Goal: Understand process/instructions: Learn about a topic

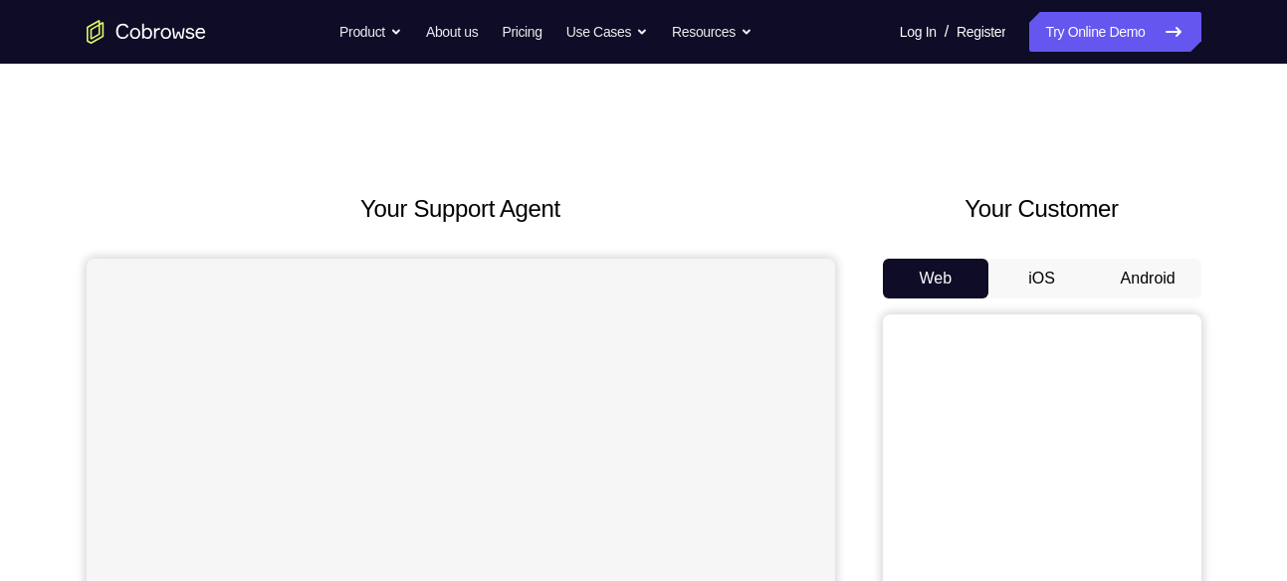
click at [1148, 261] on button "Android" at bounding box center [1148, 279] width 106 height 40
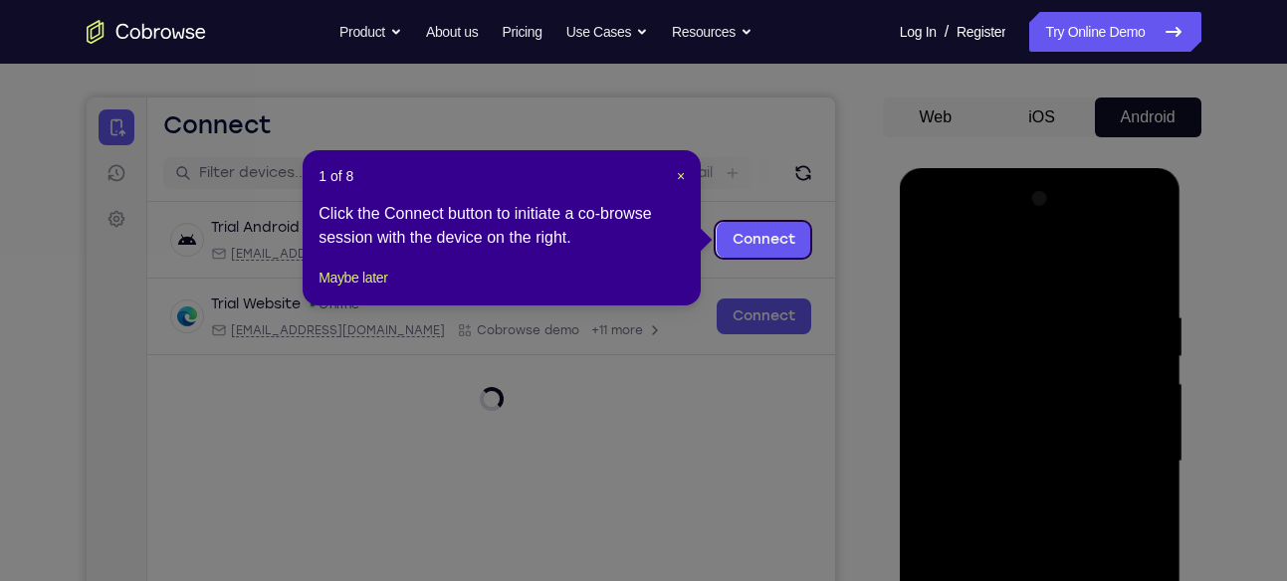
click at [688, 174] on div "1 of 8 × Click the Connect button to initiate a co-browse session with the devi…" at bounding box center [502, 227] width 398 height 155
click at [677, 174] on span "×" at bounding box center [681, 176] width 8 height 16
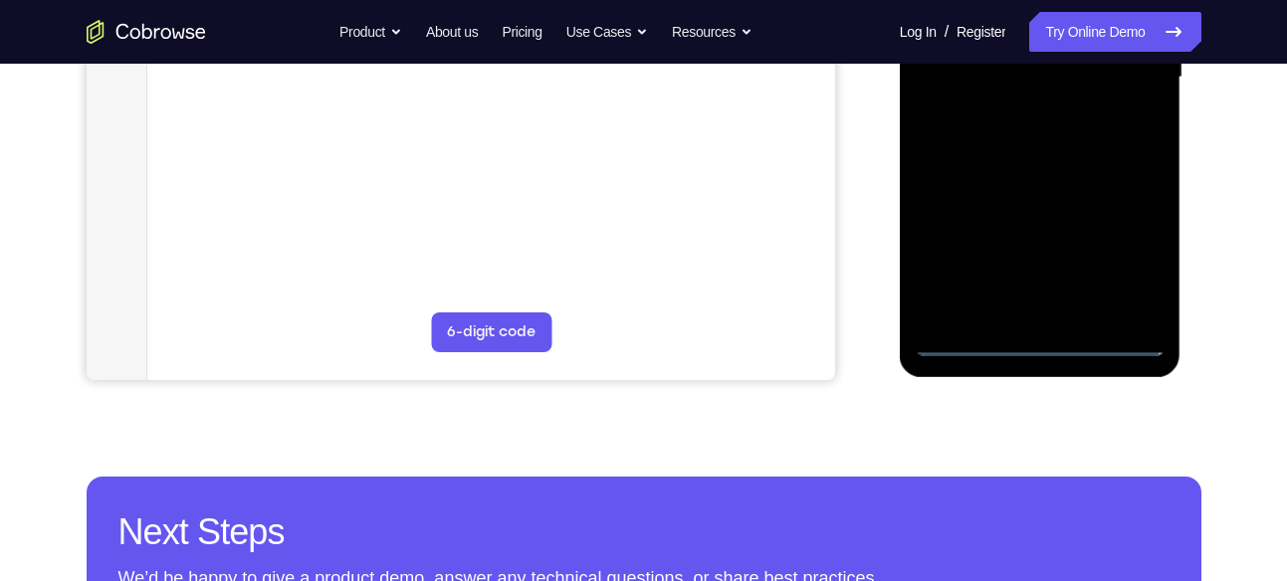
scroll to position [555, 0]
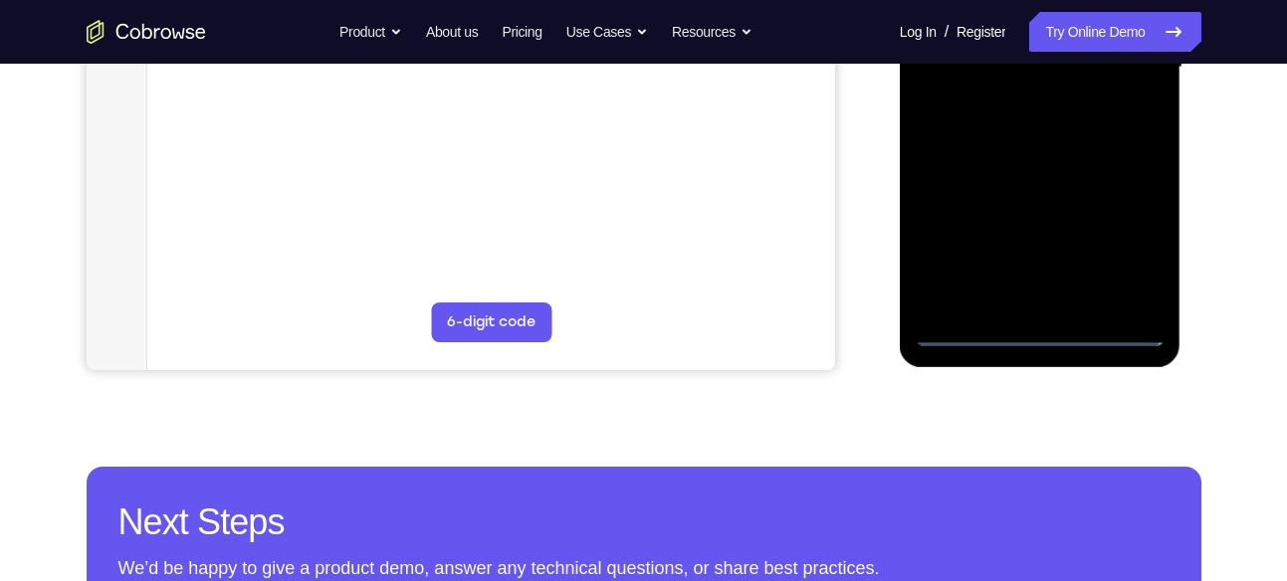
click at [1047, 336] on div at bounding box center [1040, 67] width 251 height 557
click at [1040, 323] on div at bounding box center [1040, 67] width 251 height 557
click at [1042, 333] on div at bounding box center [1040, 67] width 251 height 557
click at [1124, 234] on div at bounding box center [1040, 67] width 251 height 557
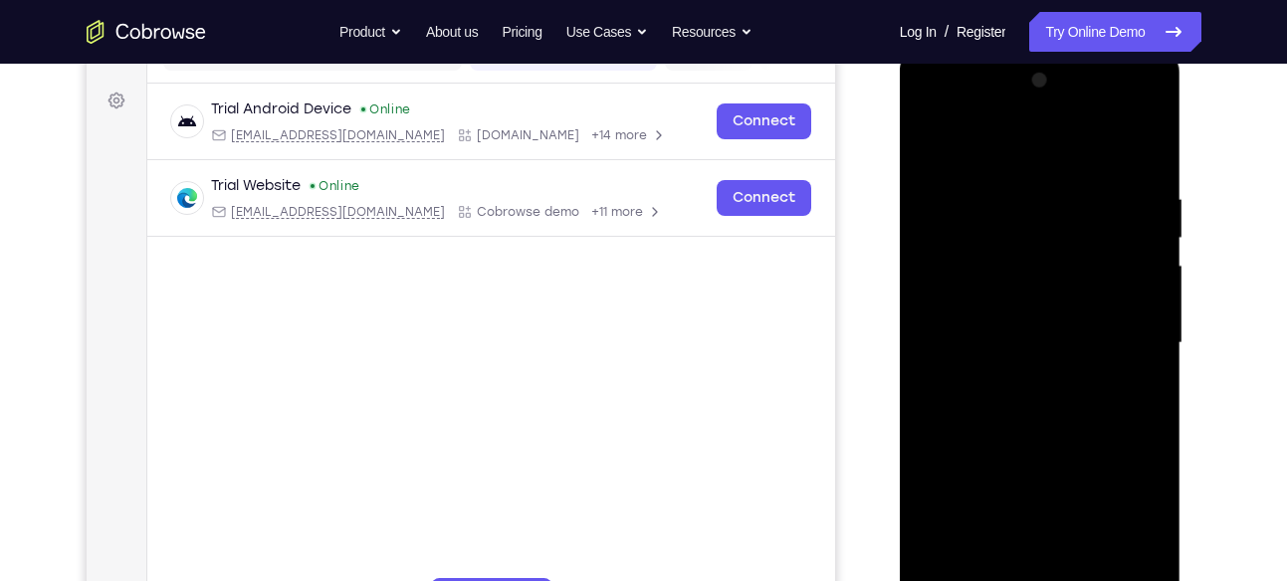
scroll to position [284, 0]
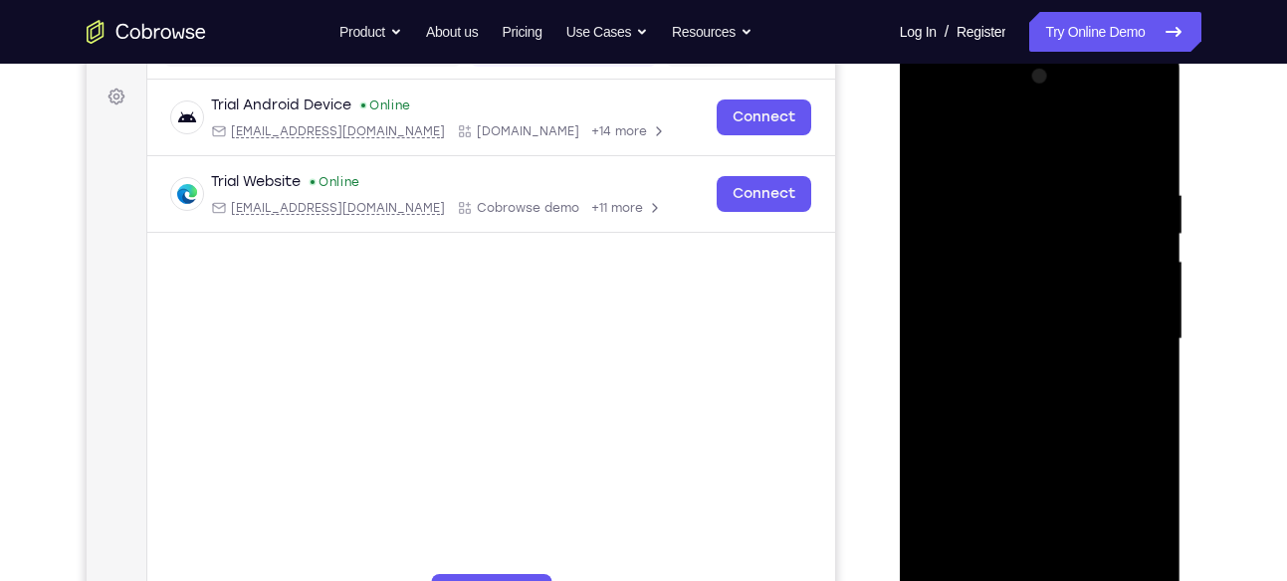
click at [930, 103] on div at bounding box center [1040, 339] width 251 height 557
click at [1131, 350] on div at bounding box center [1040, 339] width 251 height 557
click at [1013, 371] on div at bounding box center [1040, 339] width 251 height 557
click at [1017, 323] on div at bounding box center [1040, 339] width 251 height 557
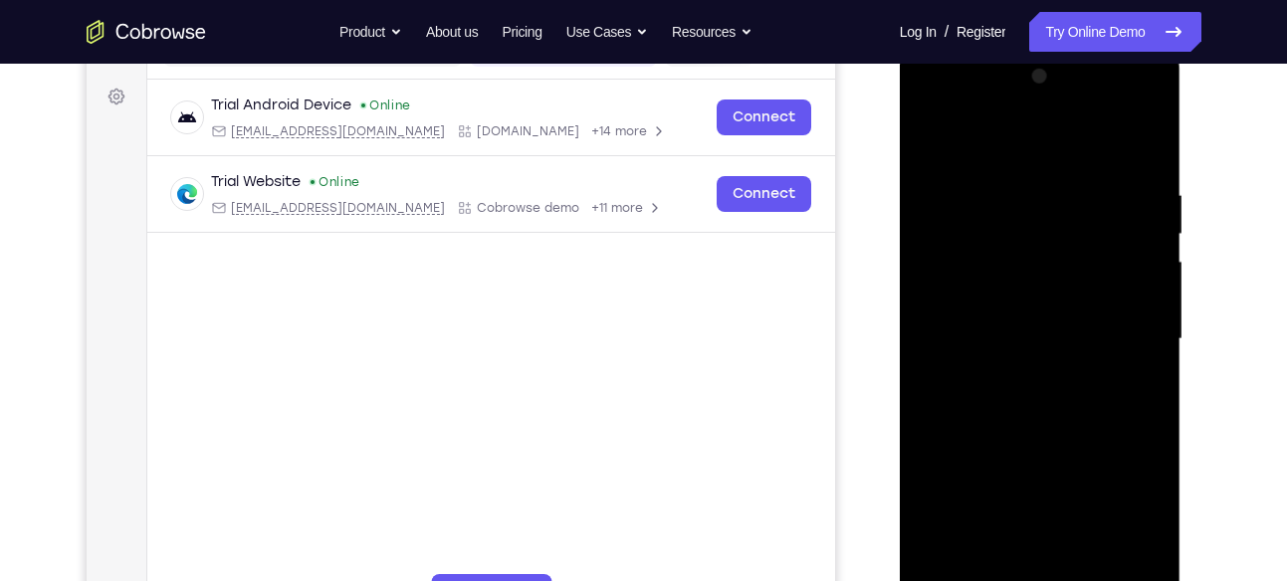
click at [1026, 307] on div at bounding box center [1040, 339] width 251 height 557
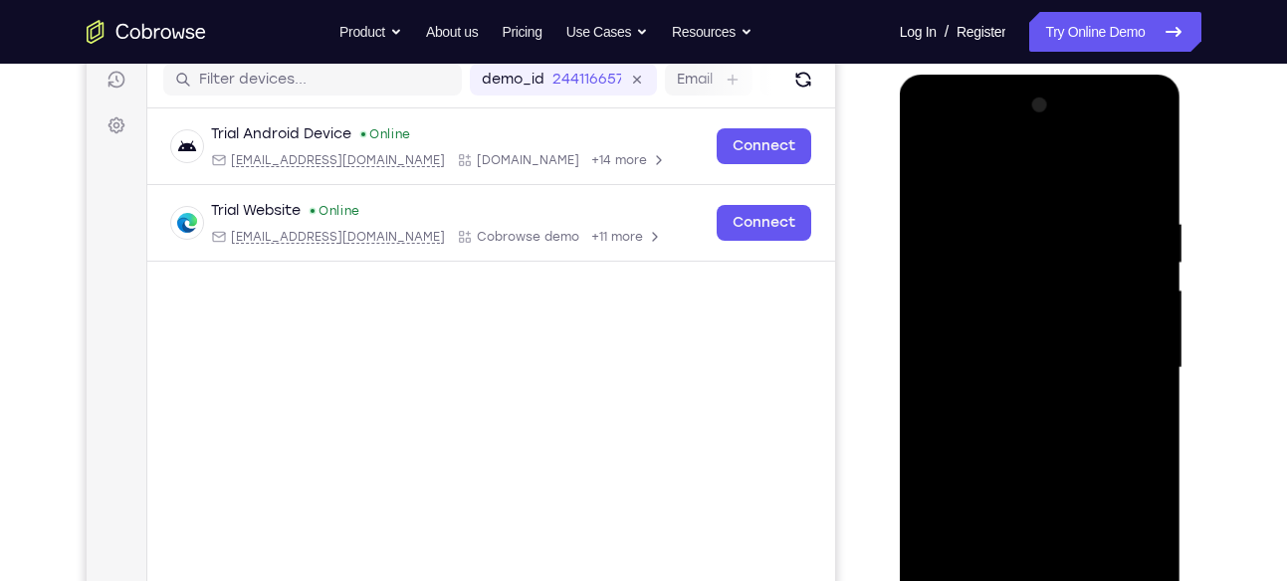
scroll to position [288, 0]
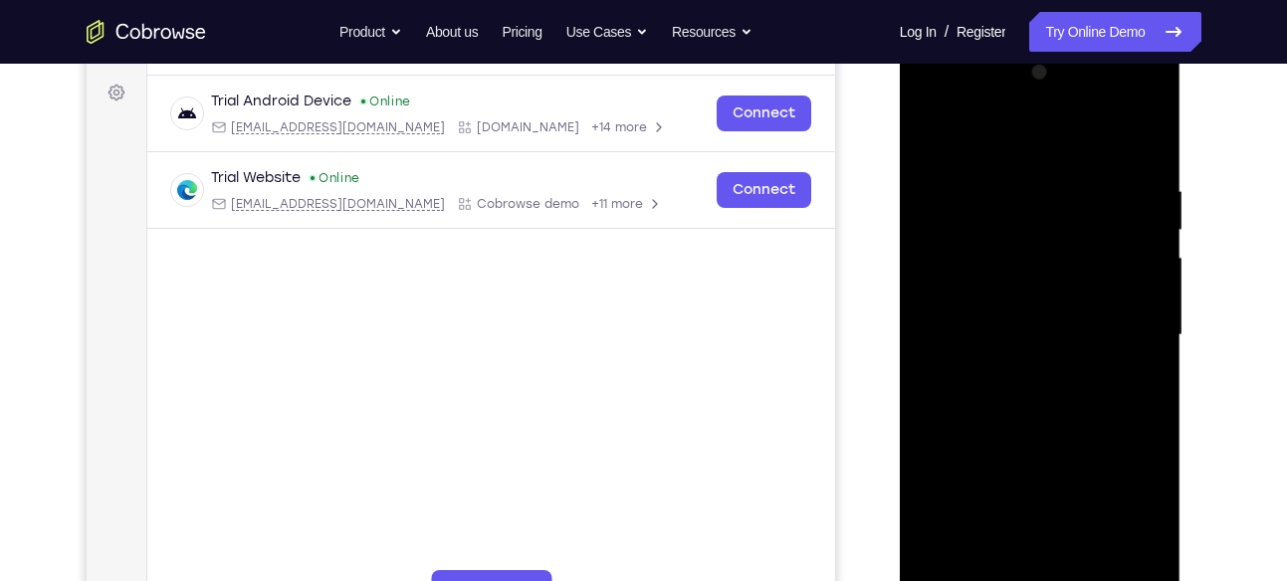
click at [1038, 335] on div at bounding box center [1040, 335] width 251 height 557
click at [1034, 402] on div at bounding box center [1040, 335] width 251 height 557
drag, startPoint x: 1044, startPoint y: 397, endPoint x: 1003, endPoint y: 239, distance: 163.4
click at [1003, 239] on div at bounding box center [1040, 335] width 251 height 557
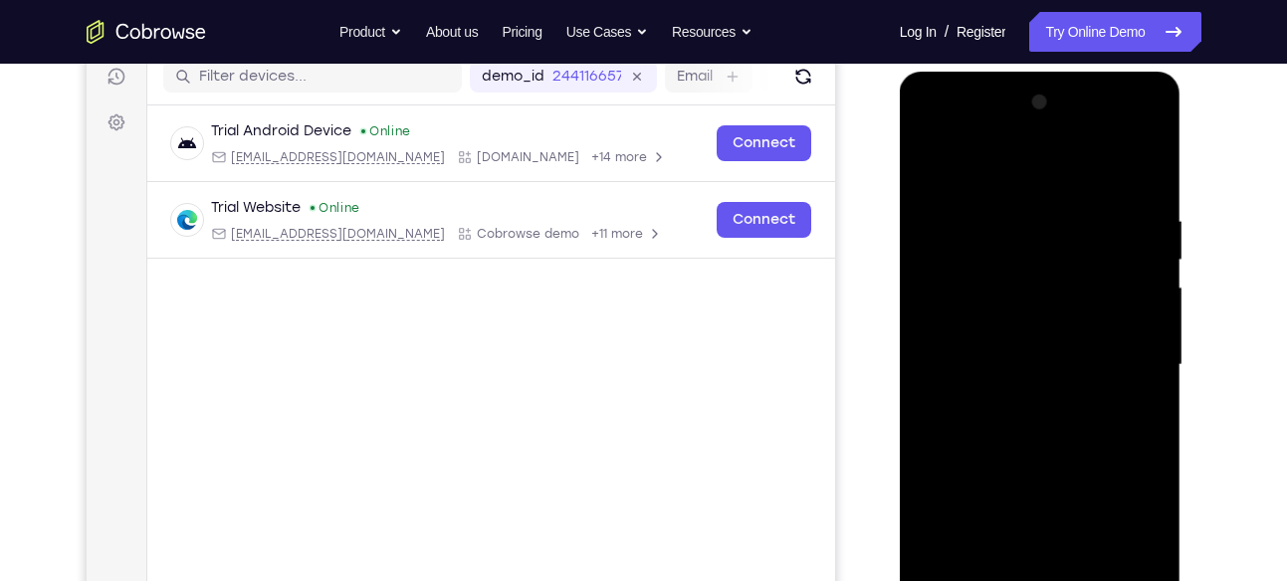
scroll to position [256, 0]
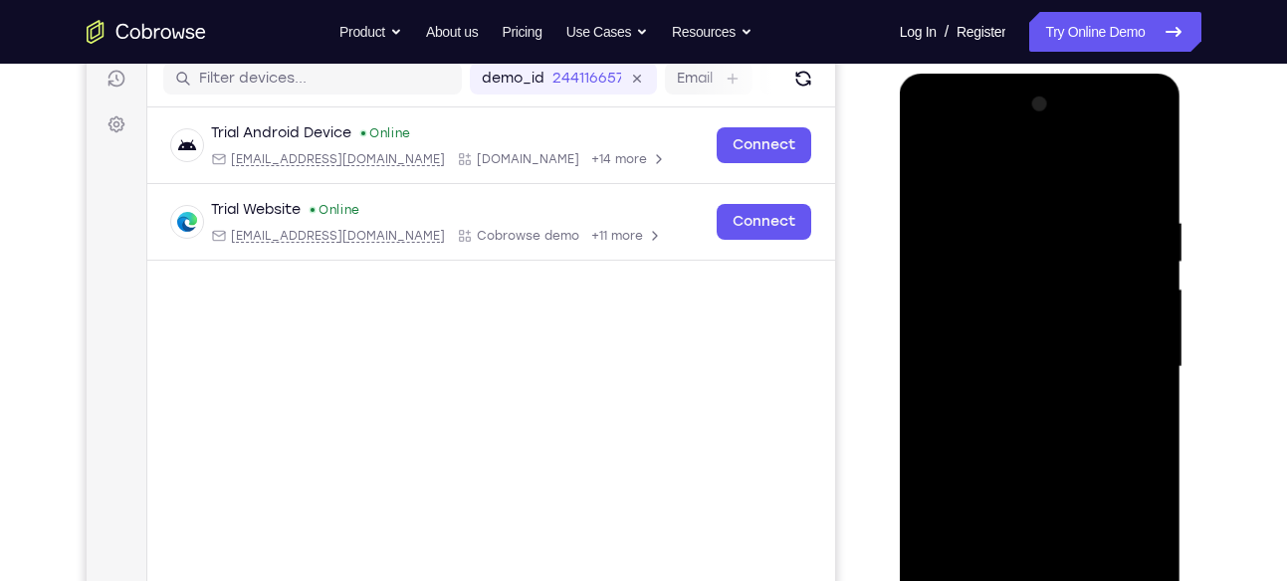
drag, startPoint x: 1018, startPoint y: 245, endPoint x: 991, endPoint y: 482, distance: 238.4
click at [991, 482] on div at bounding box center [1040, 367] width 251 height 557
click at [1008, 211] on div at bounding box center [1040, 367] width 251 height 557
click at [1146, 190] on div at bounding box center [1040, 367] width 251 height 557
click at [1016, 214] on div at bounding box center [1040, 367] width 251 height 557
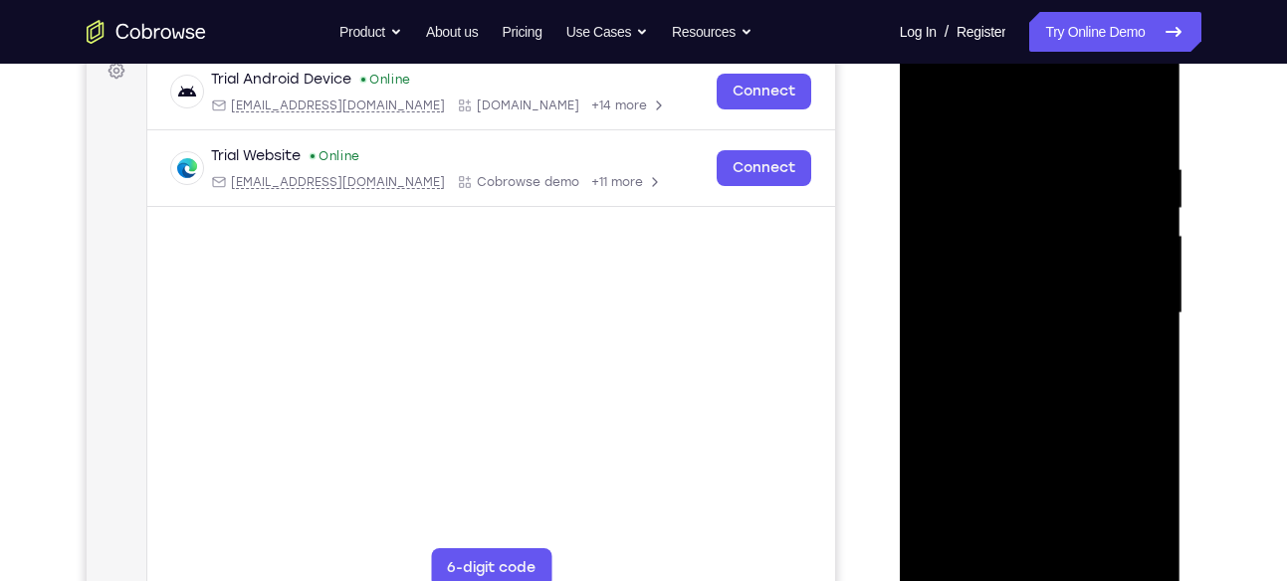
scroll to position [383, 0]
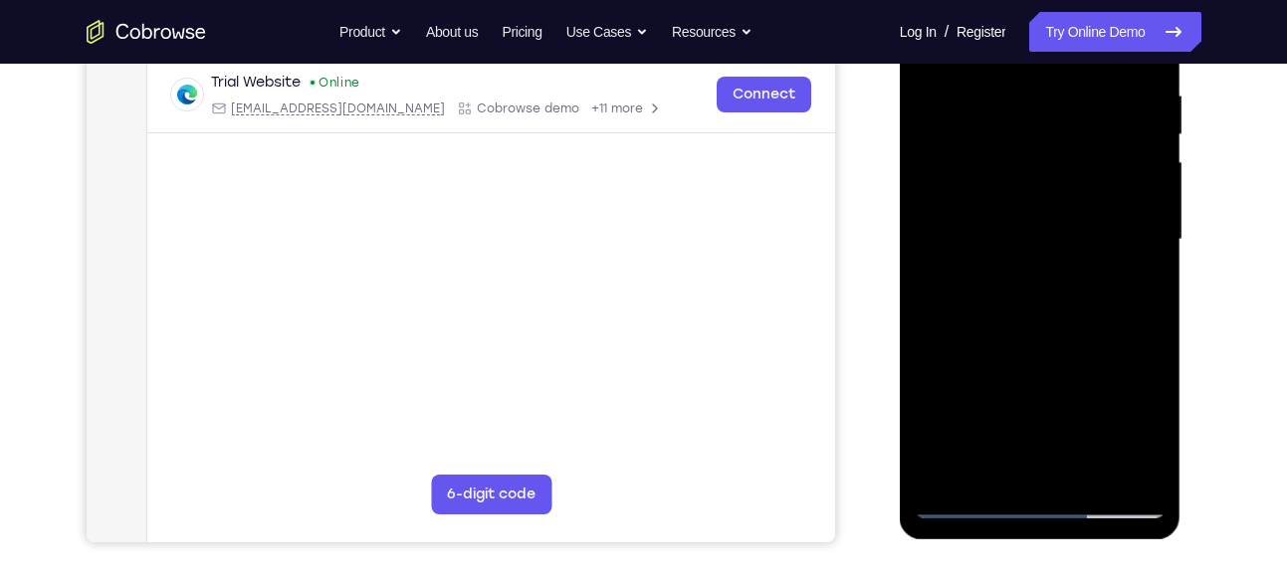
click at [932, 243] on div at bounding box center [1040, 239] width 251 height 557
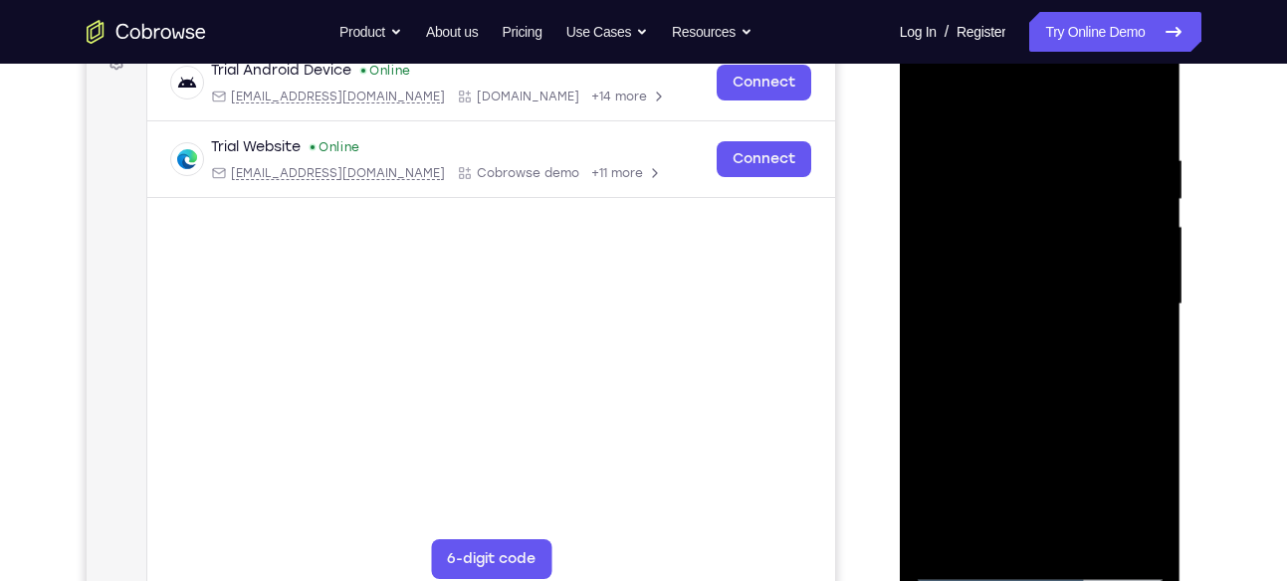
scroll to position [314, 0]
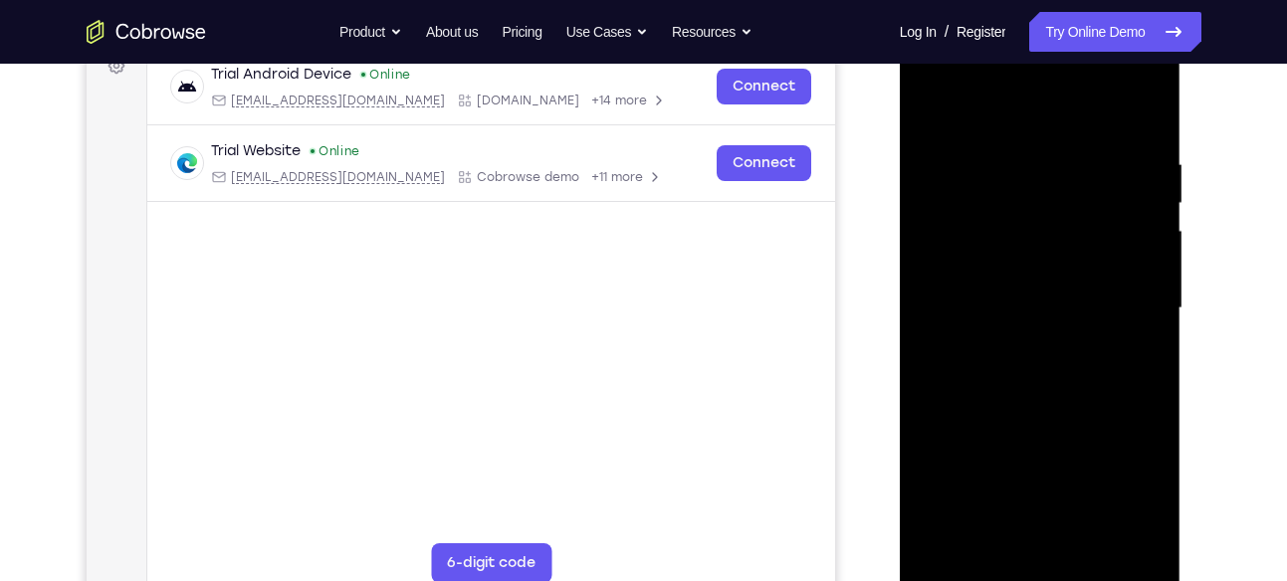
drag, startPoint x: 1034, startPoint y: 177, endPoint x: 1128, endPoint y: 169, distance: 93.9
click at [1128, 173] on div at bounding box center [1040, 308] width 251 height 557
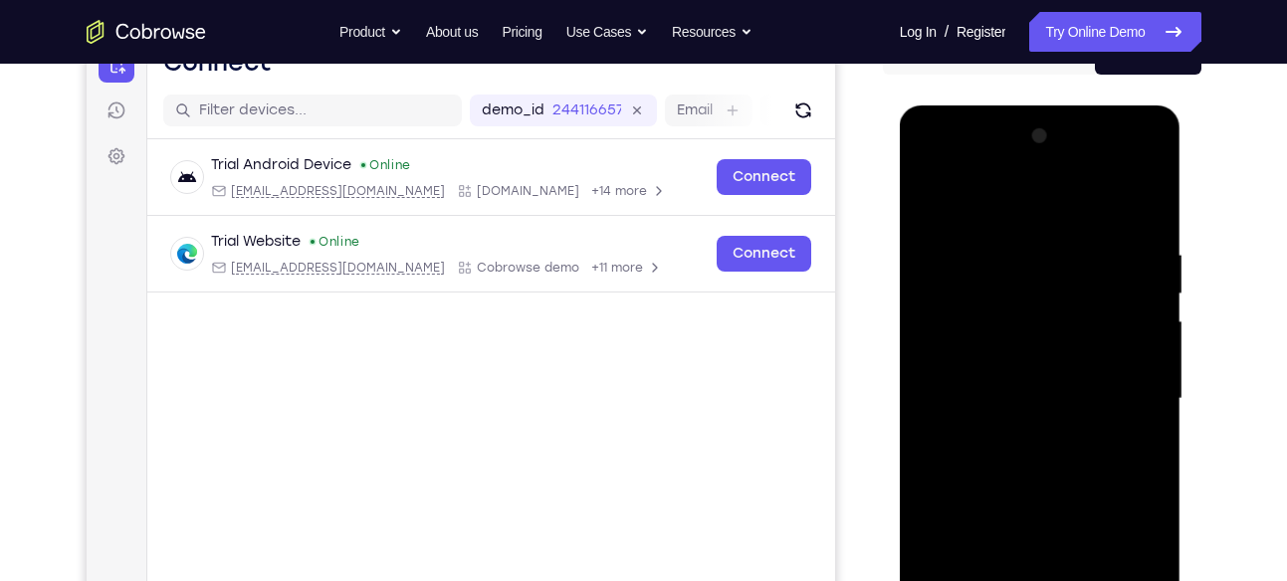
scroll to position [240, 0]
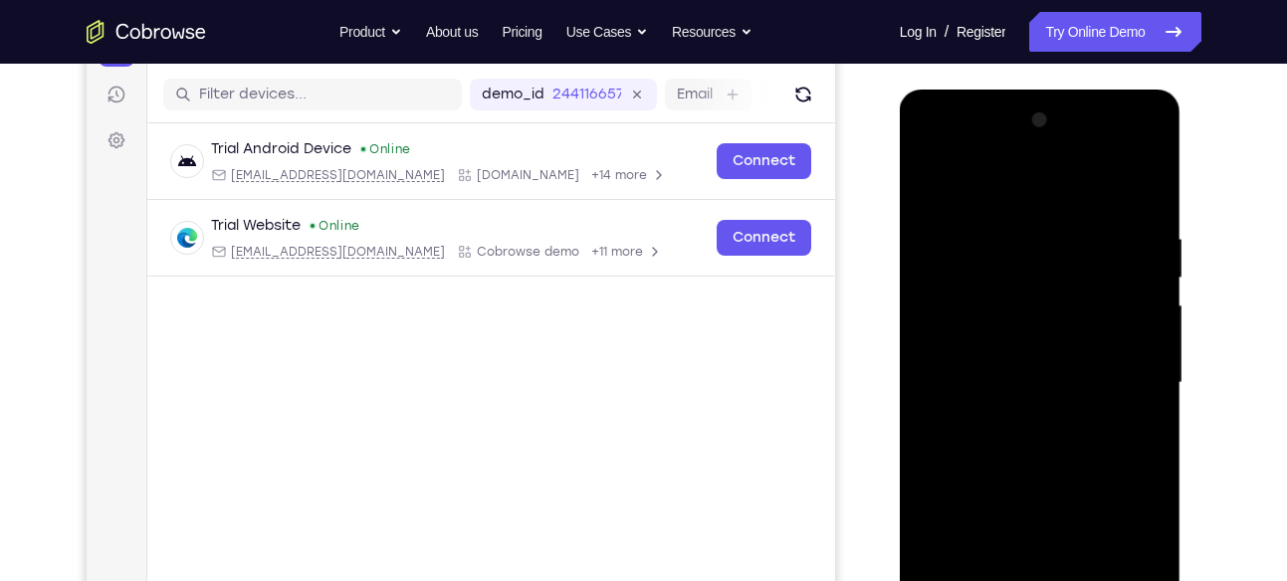
click at [1146, 353] on div at bounding box center [1040, 382] width 251 height 557
click at [932, 367] on div at bounding box center [1040, 382] width 251 height 557
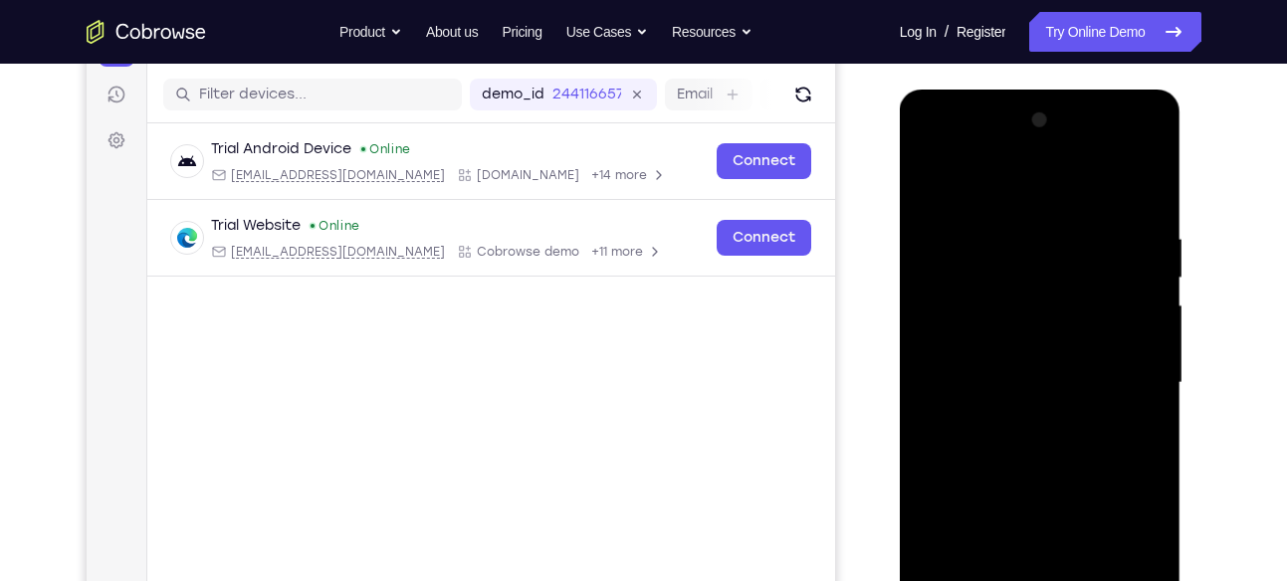
click at [932, 367] on div at bounding box center [1040, 382] width 251 height 557
click at [930, 359] on div at bounding box center [1040, 382] width 251 height 557
click at [1140, 182] on div at bounding box center [1040, 382] width 251 height 557
click at [1142, 187] on div at bounding box center [1040, 382] width 251 height 557
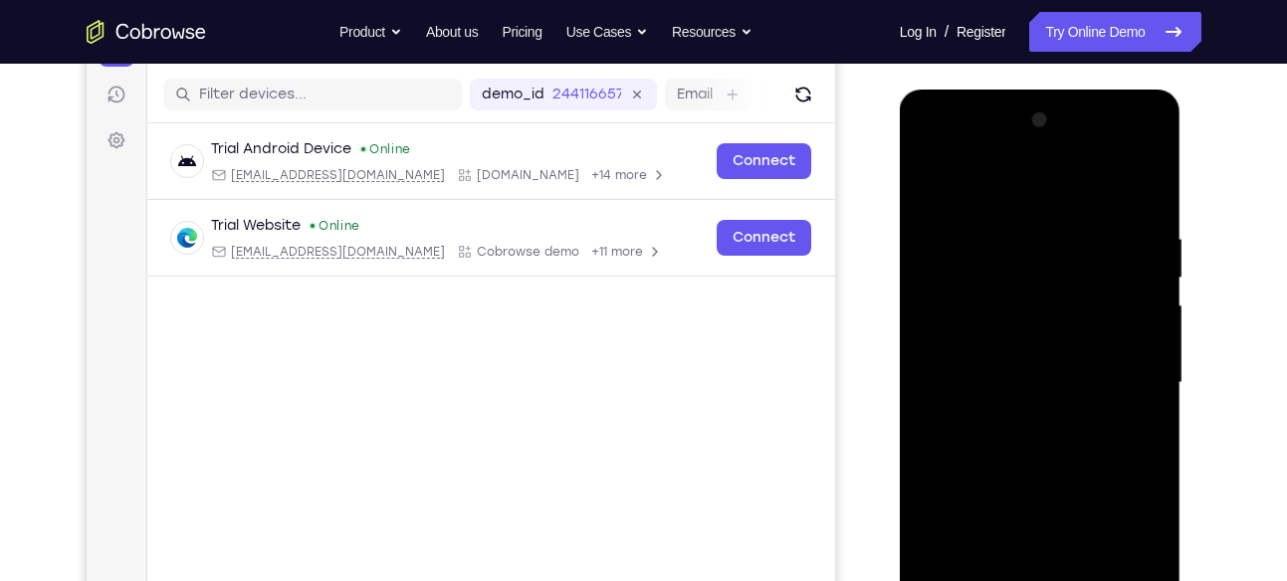
click at [939, 178] on div at bounding box center [1040, 382] width 251 height 557
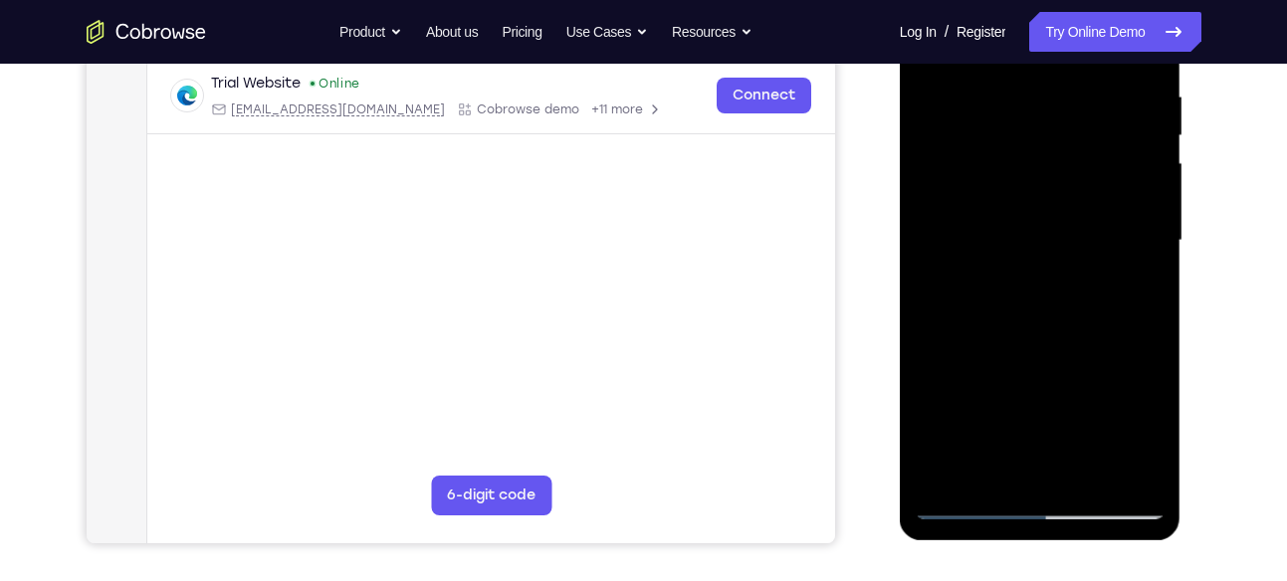
scroll to position [418, 0]
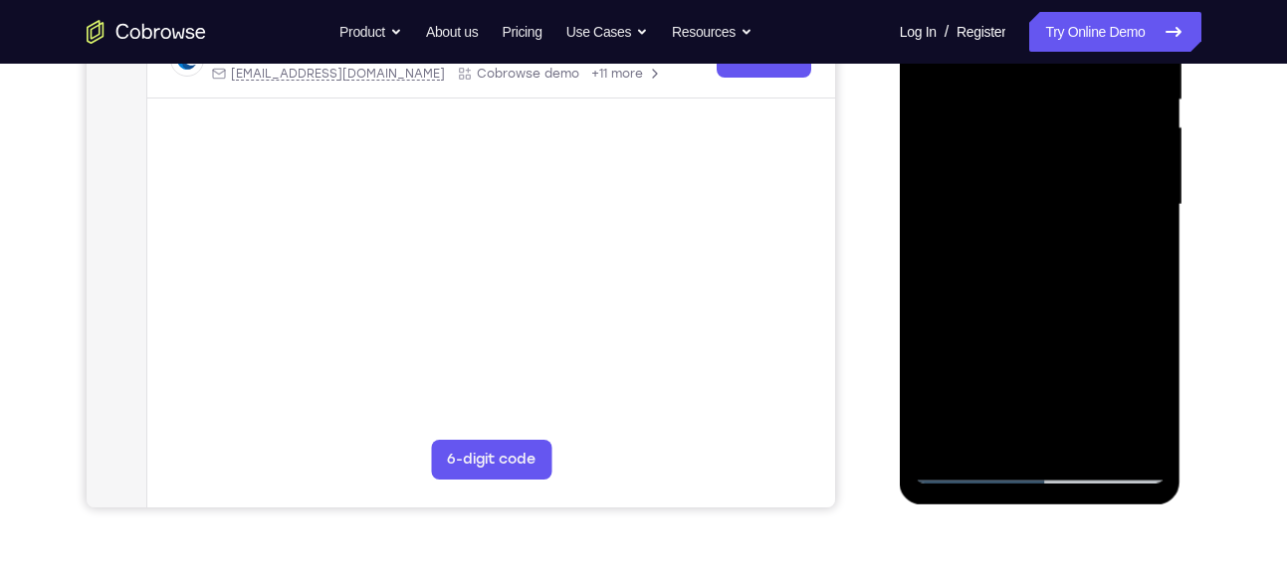
click at [943, 431] on div at bounding box center [1040, 204] width 251 height 557
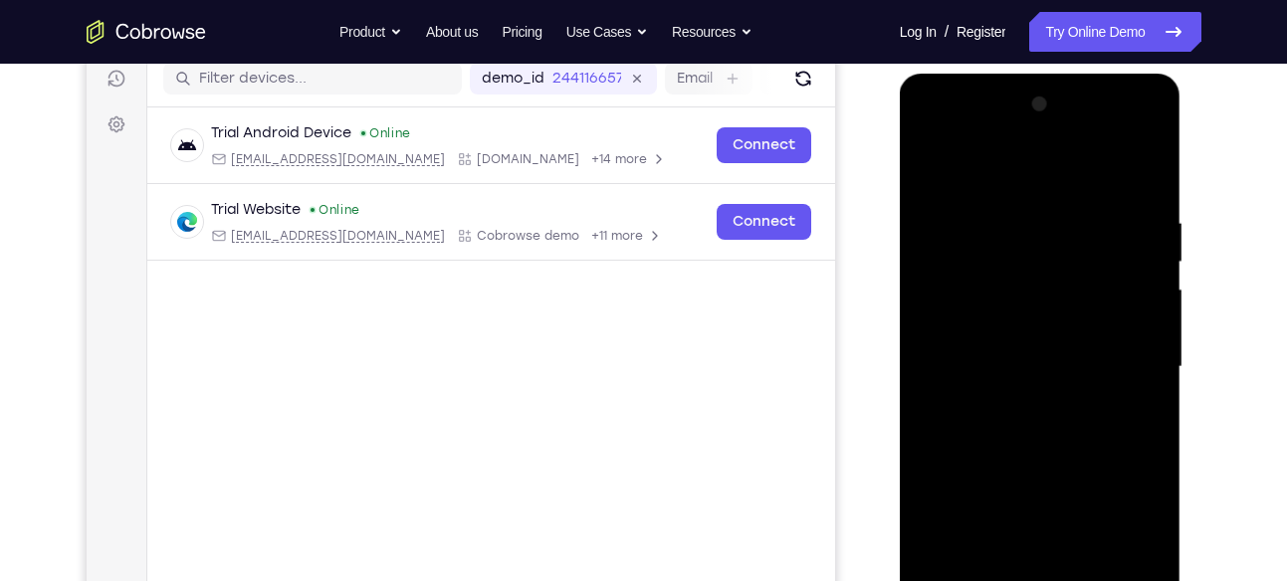
scroll to position [255, 0]
drag, startPoint x: 1065, startPoint y: 214, endPoint x: 897, endPoint y: 249, distance: 171.7
click at [900, 249] on html "Online web based iOS Simulators and Android Emulators. Run iPhone, iPad, Mobile…" at bounding box center [1042, 373] width 284 height 597
drag, startPoint x: 1061, startPoint y: 216, endPoint x: 945, endPoint y: 222, distance: 115.6
click at [945, 222] on div at bounding box center [1040, 368] width 251 height 557
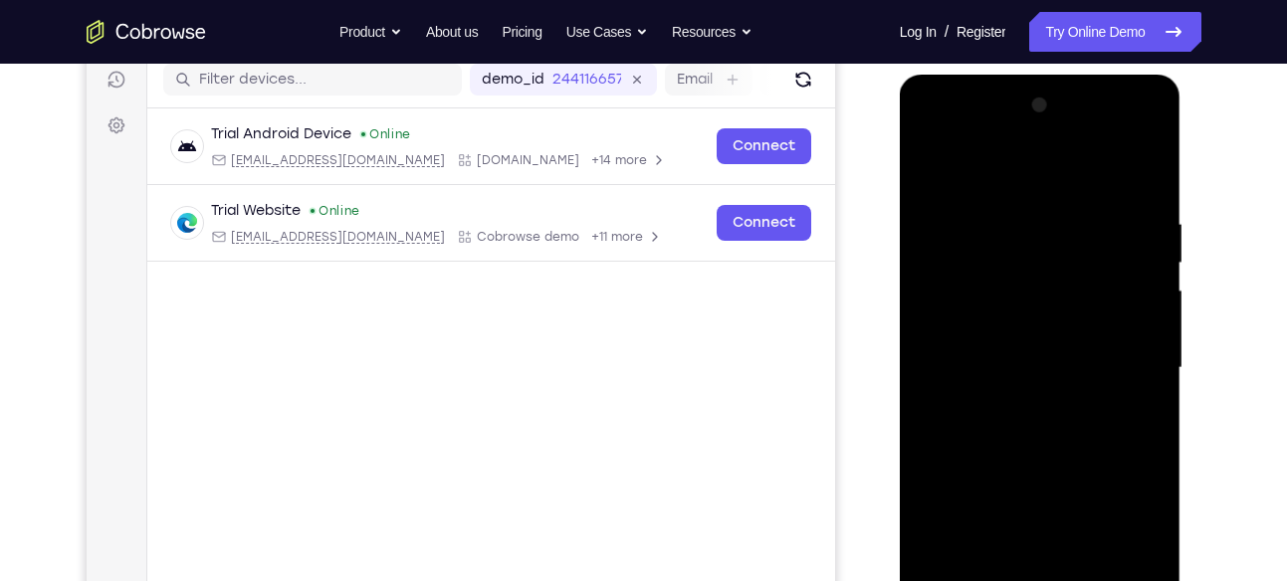
click at [1033, 215] on div at bounding box center [1040, 368] width 251 height 557
click at [1144, 325] on div at bounding box center [1040, 368] width 251 height 557
click at [1141, 170] on div at bounding box center [1040, 368] width 251 height 557
click at [1144, 177] on div at bounding box center [1040, 368] width 251 height 557
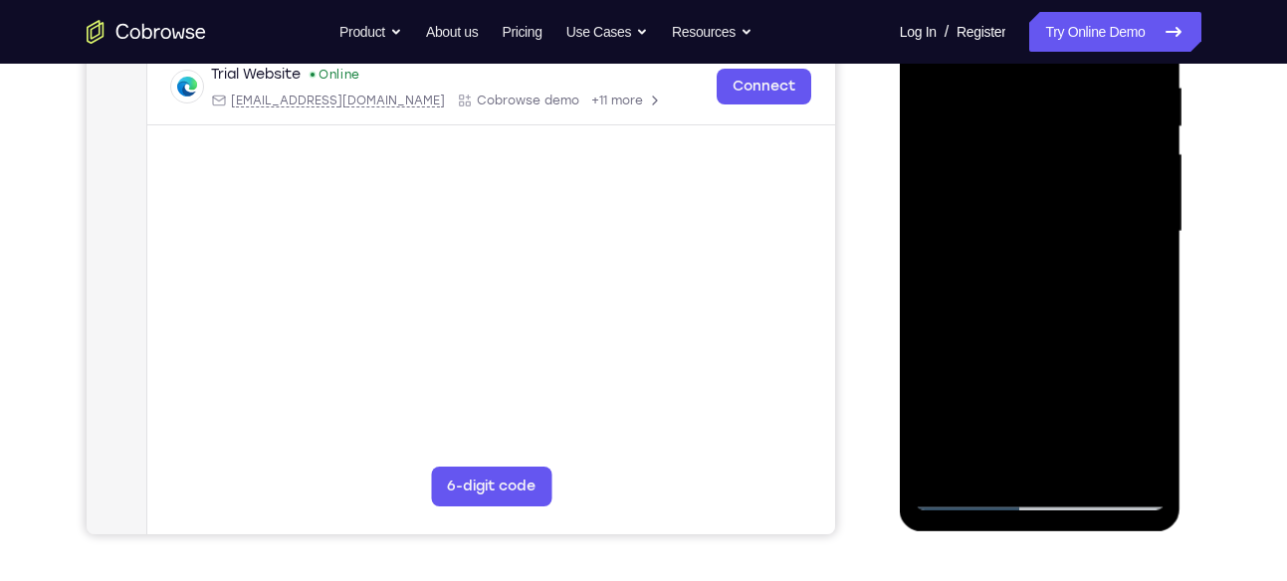
scroll to position [406, 0]
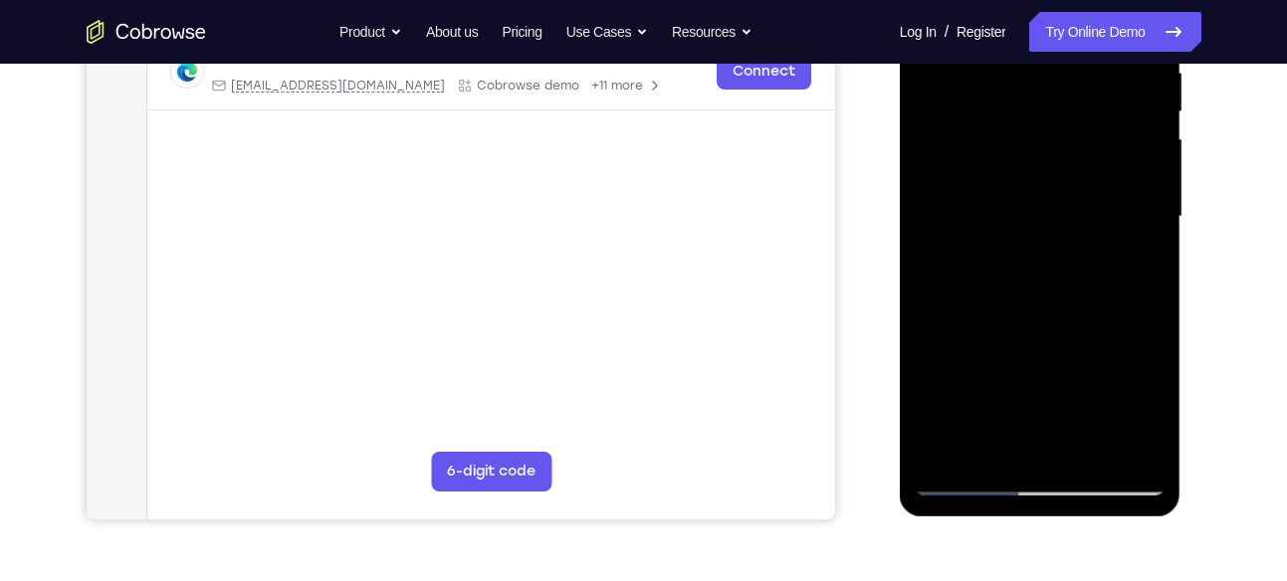
click at [1091, 446] on div at bounding box center [1040, 216] width 251 height 557
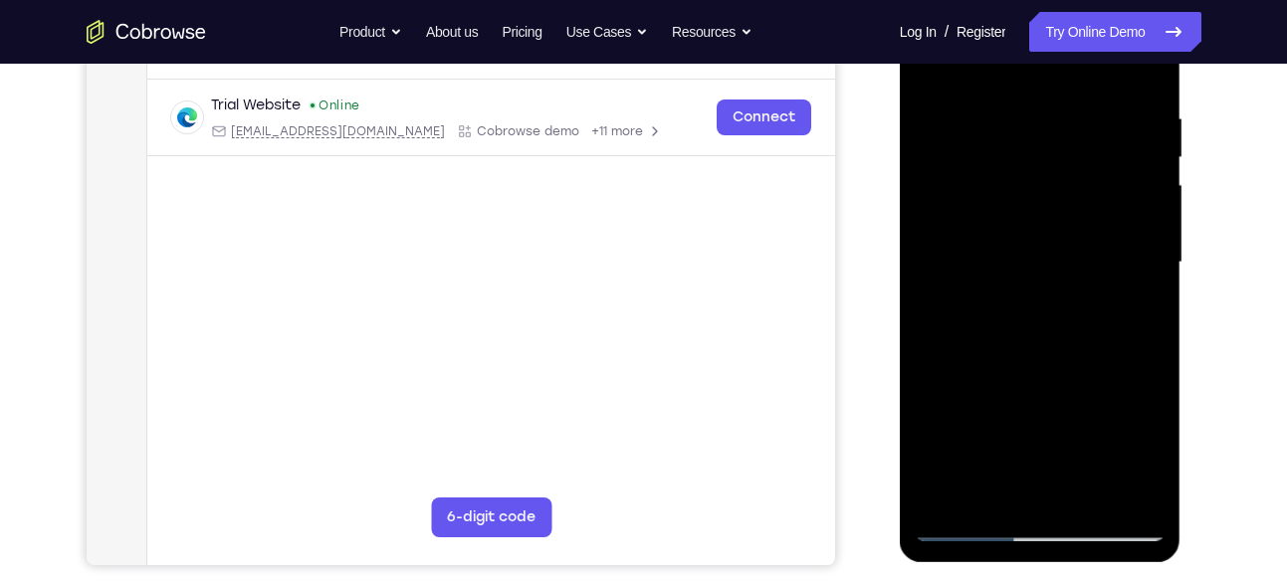
scroll to position [373, 0]
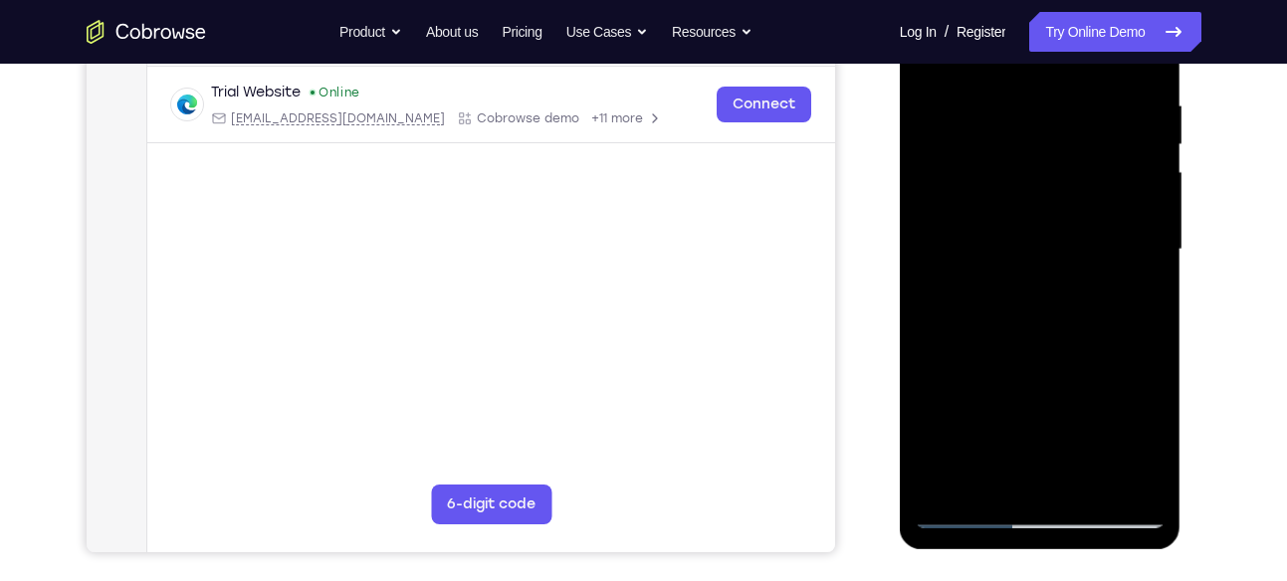
click at [1030, 352] on div at bounding box center [1040, 249] width 251 height 557
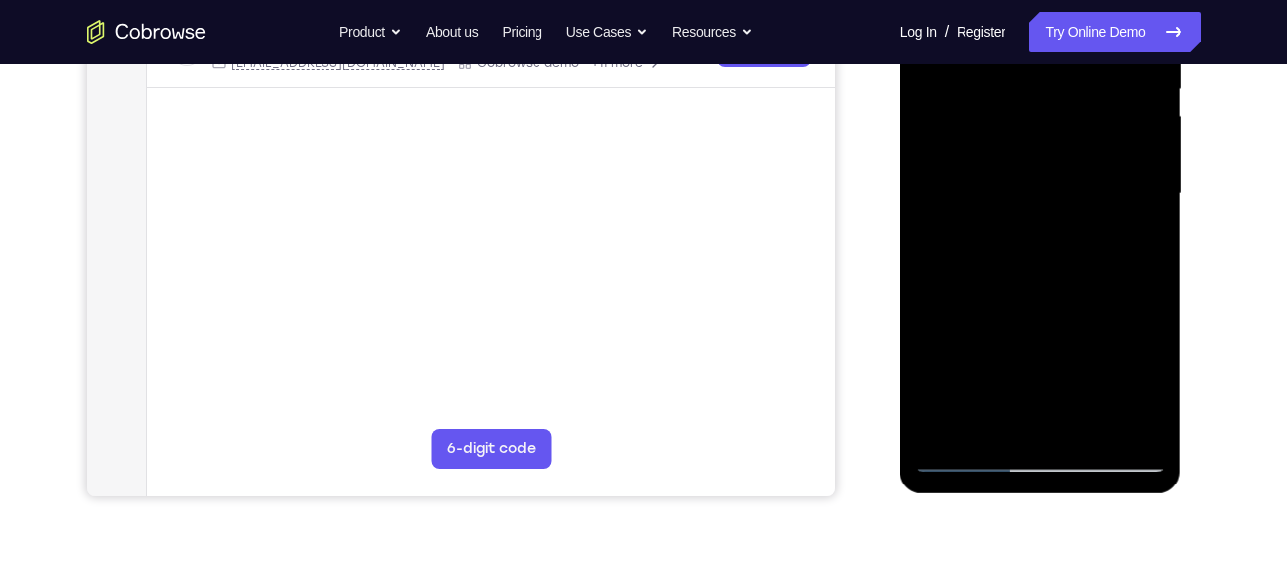
scroll to position [436, 0]
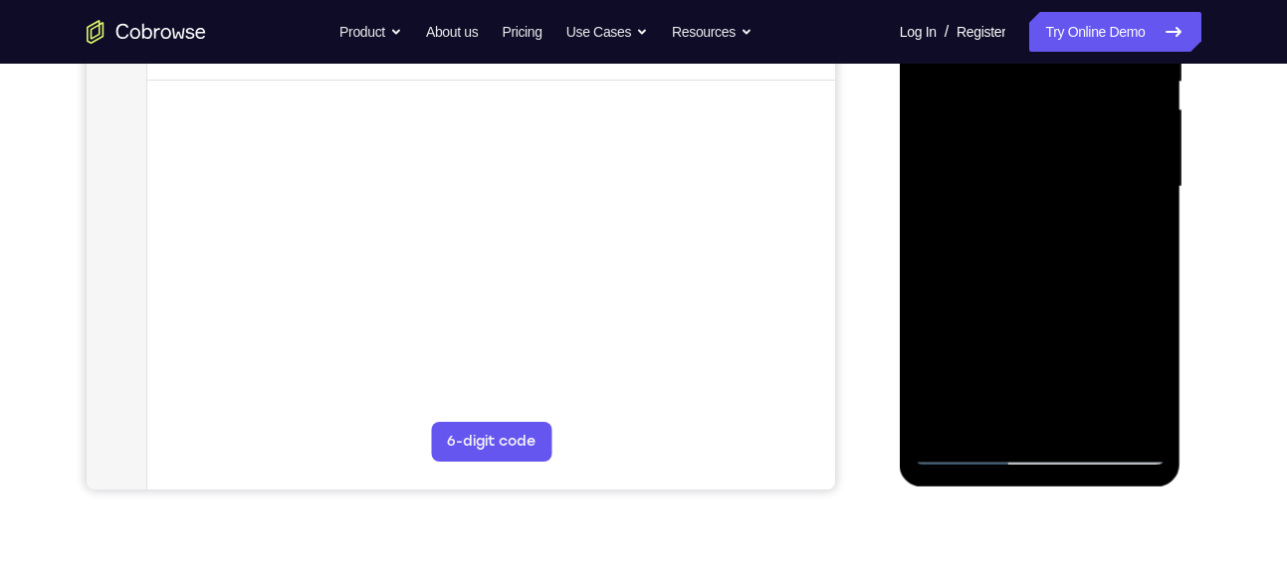
click at [971, 446] on div at bounding box center [1040, 186] width 251 height 557
click at [939, 424] on div at bounding box center [1040, 186] width 251 height 557
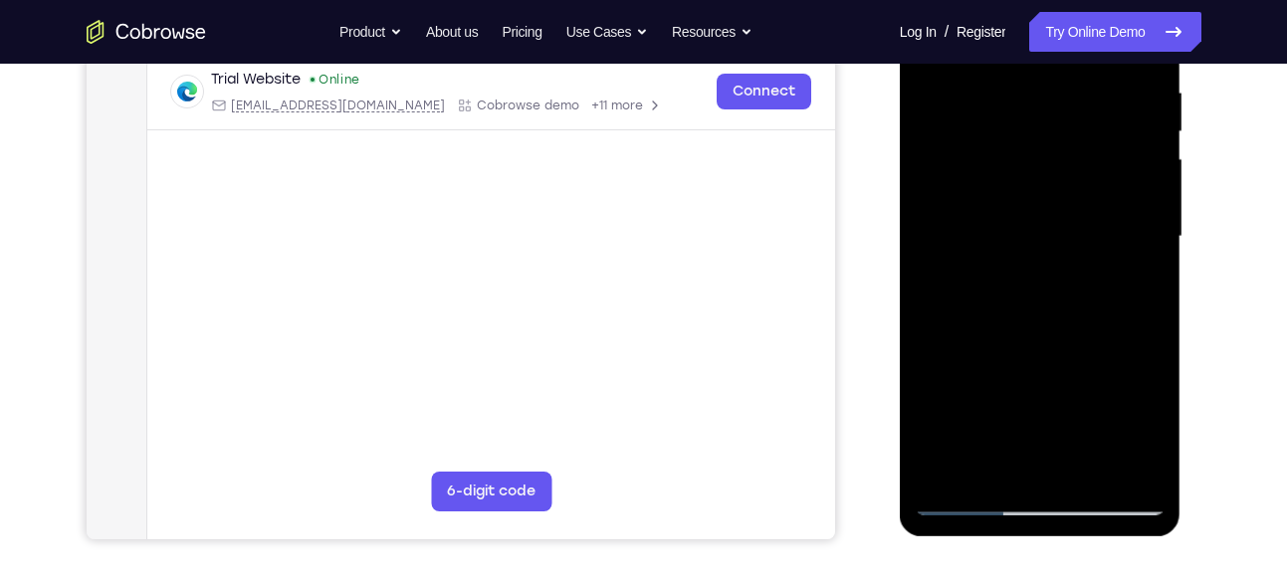
scroll to position [414, 0]
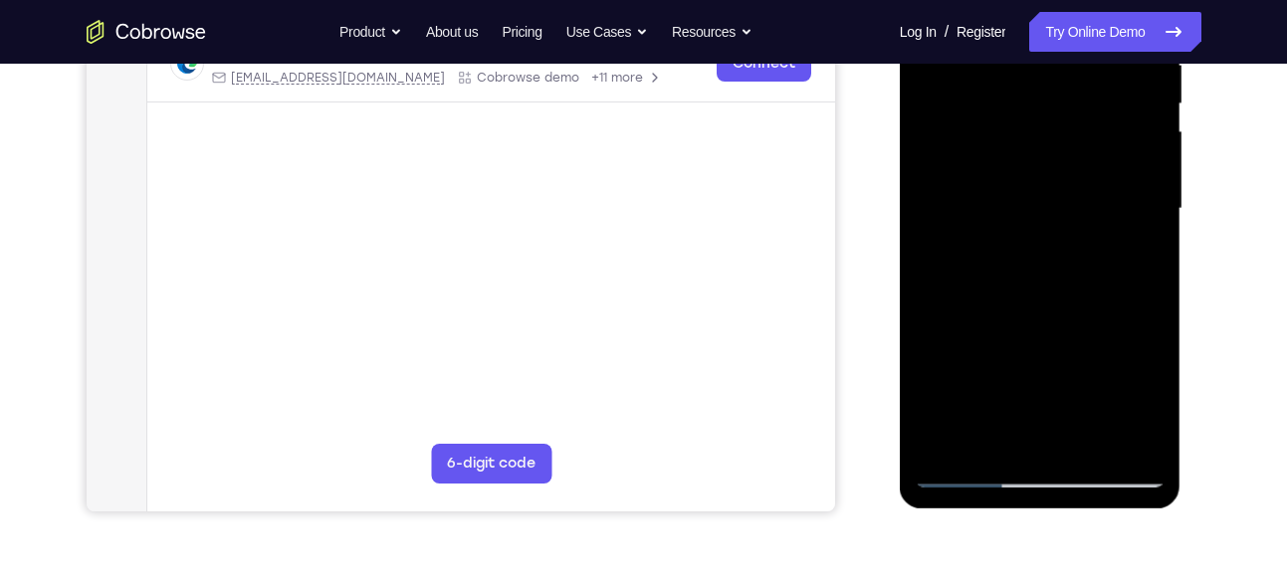
click at [1153, 294] on div at bounding box center [1040, 208] width 251 height 557
drag, startPoint x: 1034, startPoint y: 334, endPoint x: 1048, endPoint y: 115, distance: 219.4
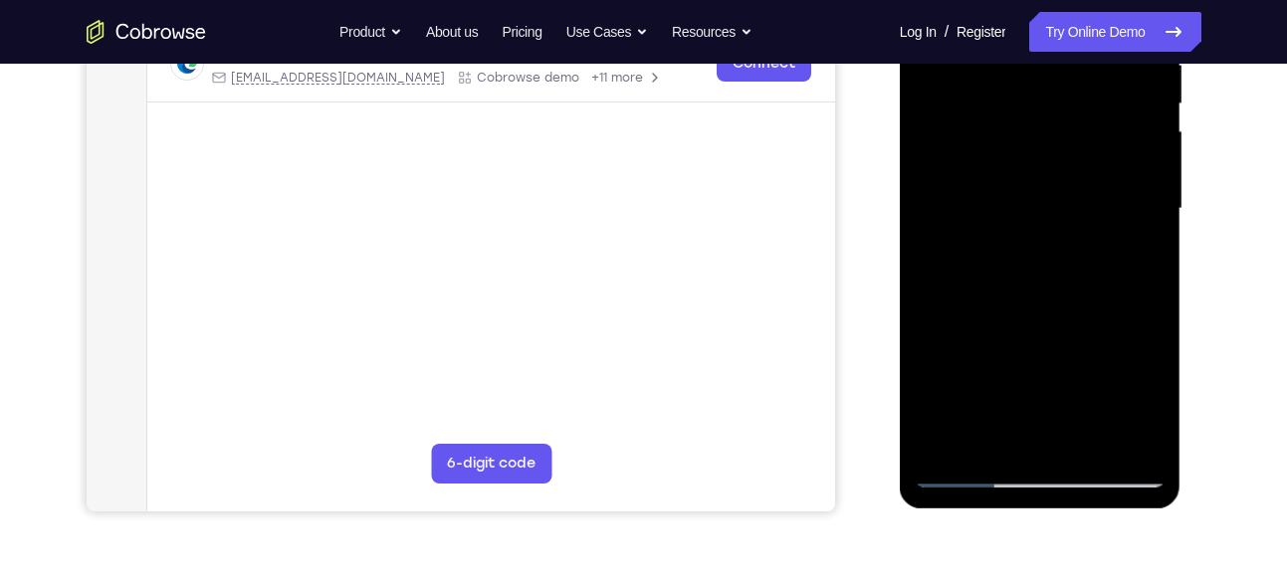
click at [1048, 115] on div at bounding box center [1040, 208] width 251 height 557
drag, startPoint x: 1050, startPoint y: 346, endPoint x: 994, endPoint y: 70, distance: 282.2
click at [994, 70] on div at bounding box center [1040, 208] width 251 height 557
drag, startPoint x: 1030, startPoint y: 323, endPoint x: 1030, endPoint y: 70, distance: 253.8
click at [1030, 70] on div at bounding box center [1040, 208] width 251 height 557
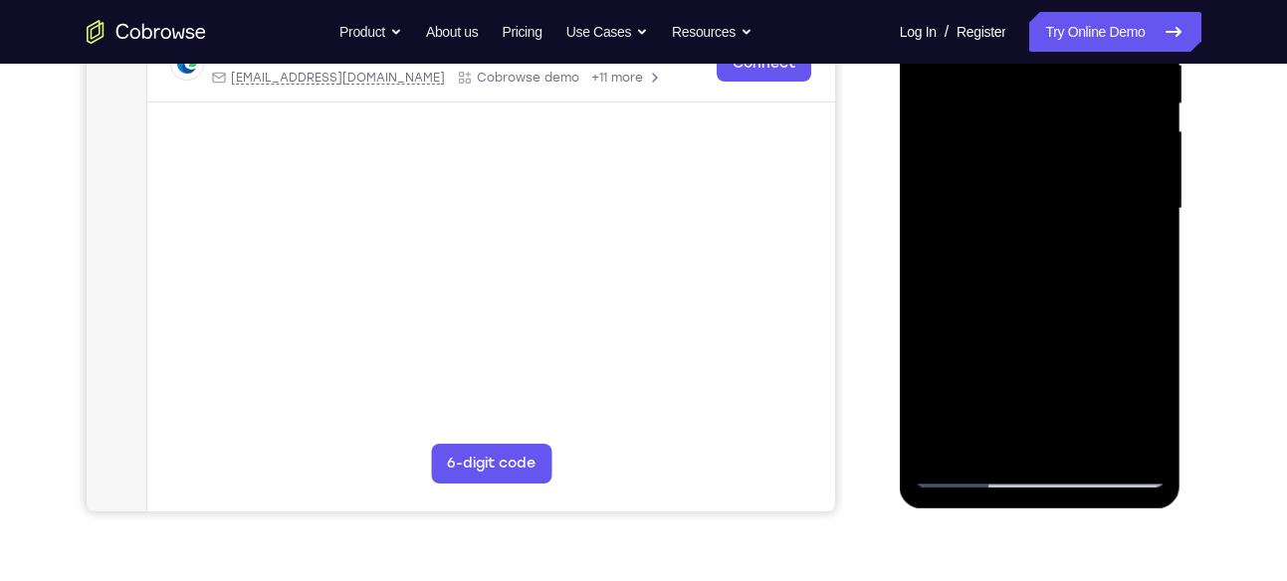
drag, startPoint x: 1044, startPoint y: 318, endPoint x: 1085, endPoint y: 96, distance: 226.6
click at [1085, 96] on div at bounding box center [1040, 208] width 251 height 557
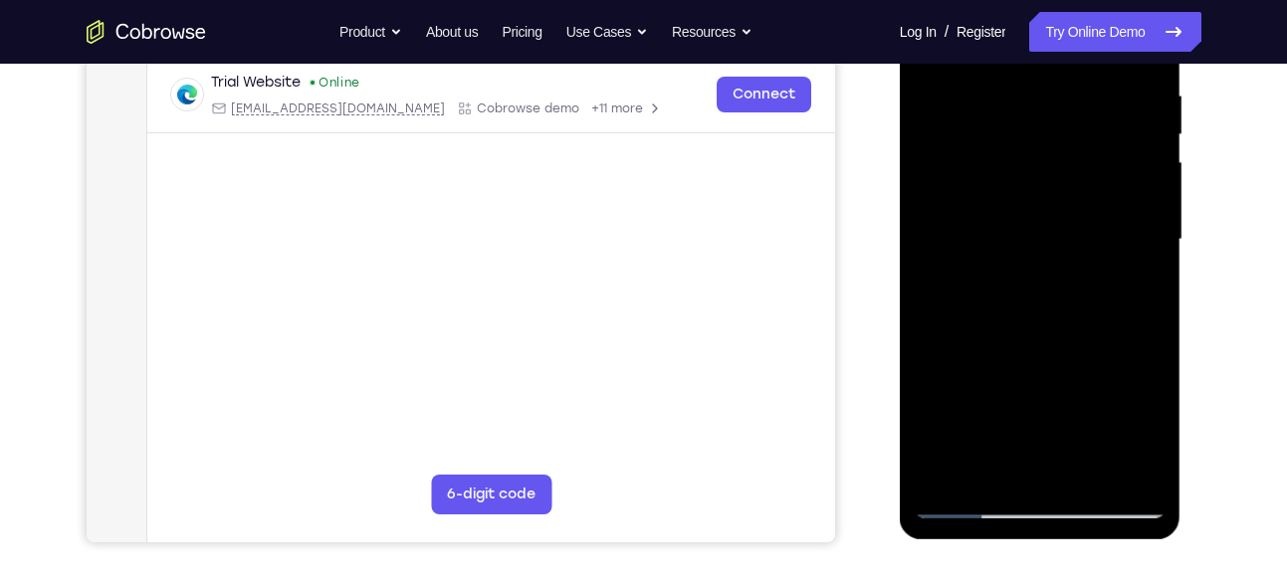
scroll to position [382, 0]
click at [1152, 276] on div at bounding box center [1040, 240] width 251 height 557
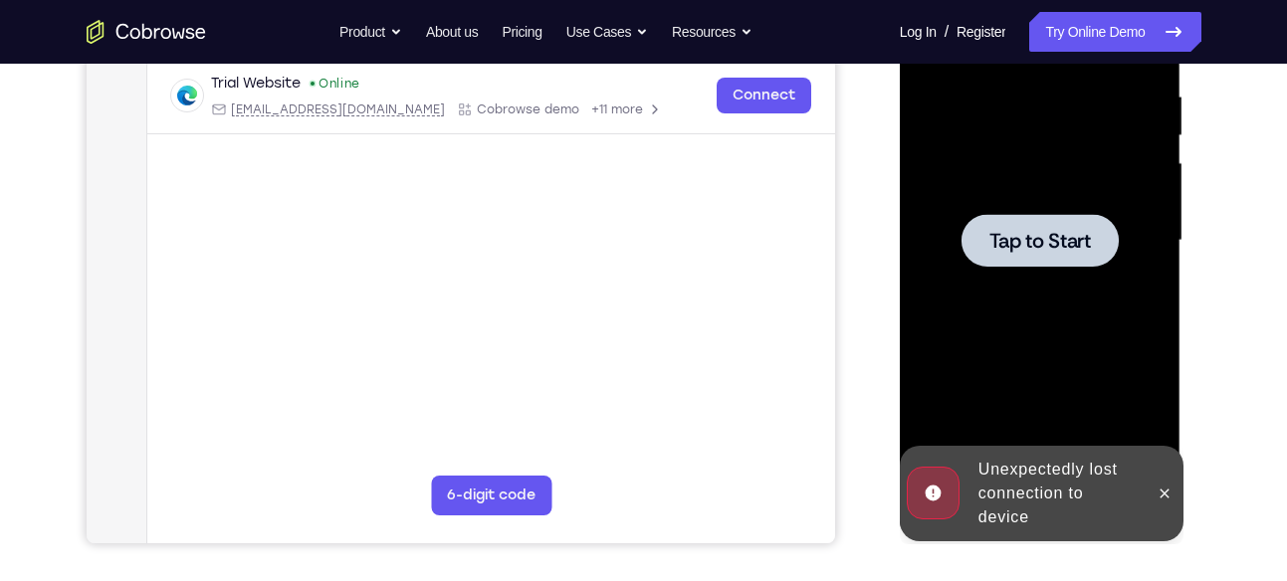
click at [1044, 236] on span "Tap to Start" at bounding box center [1040, 241] width 102 height 20
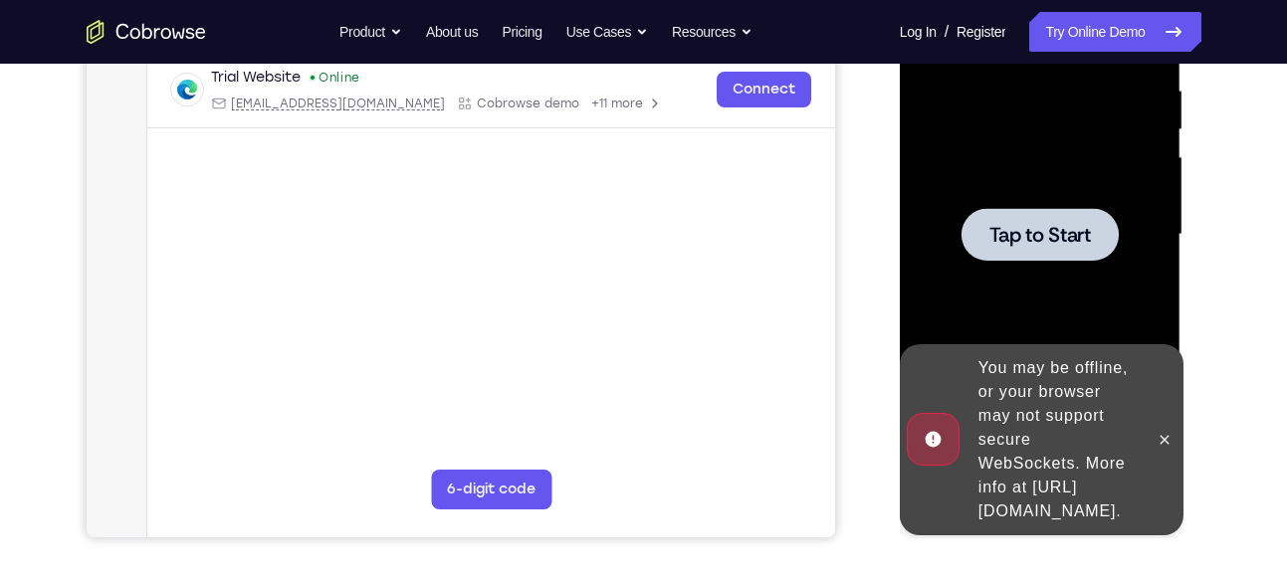
scroll to position [298, 0]
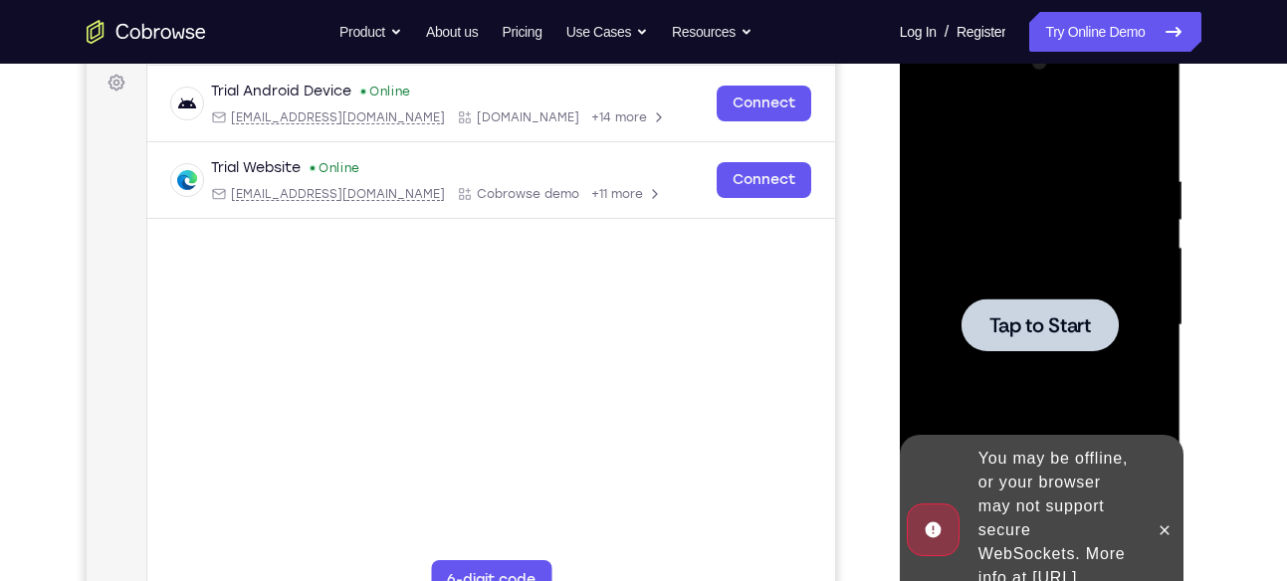
click at [1081, 344] on div at bounding box center [1039, 325] width 157 height 53
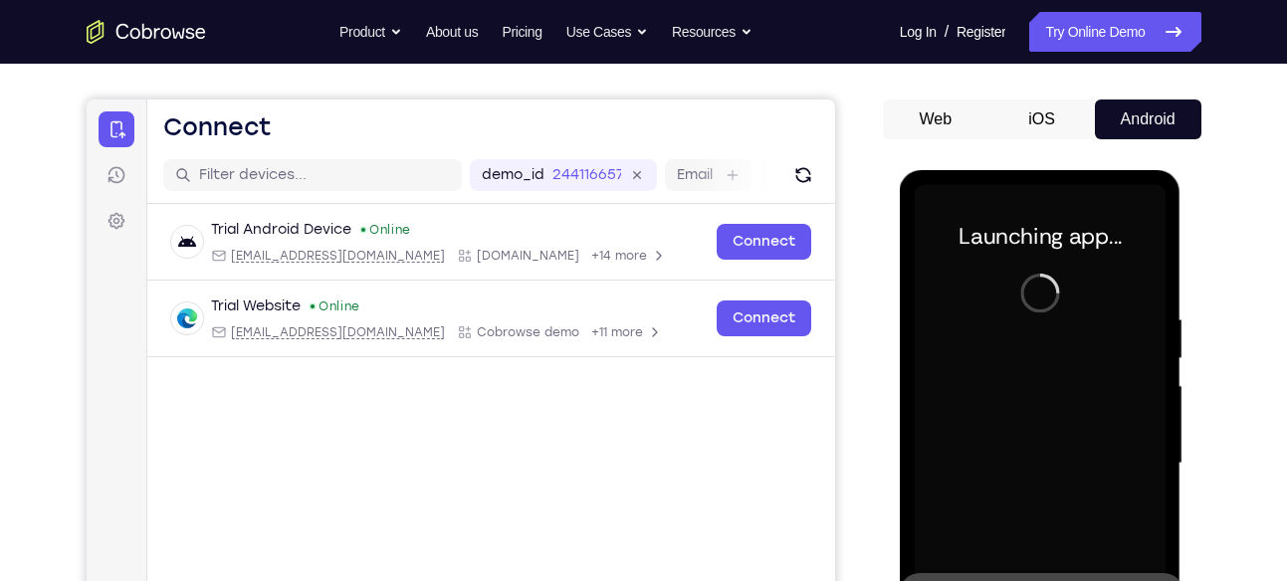
click at [1081, 344] on div at bounding box center [1040, 463] width 251 height 557
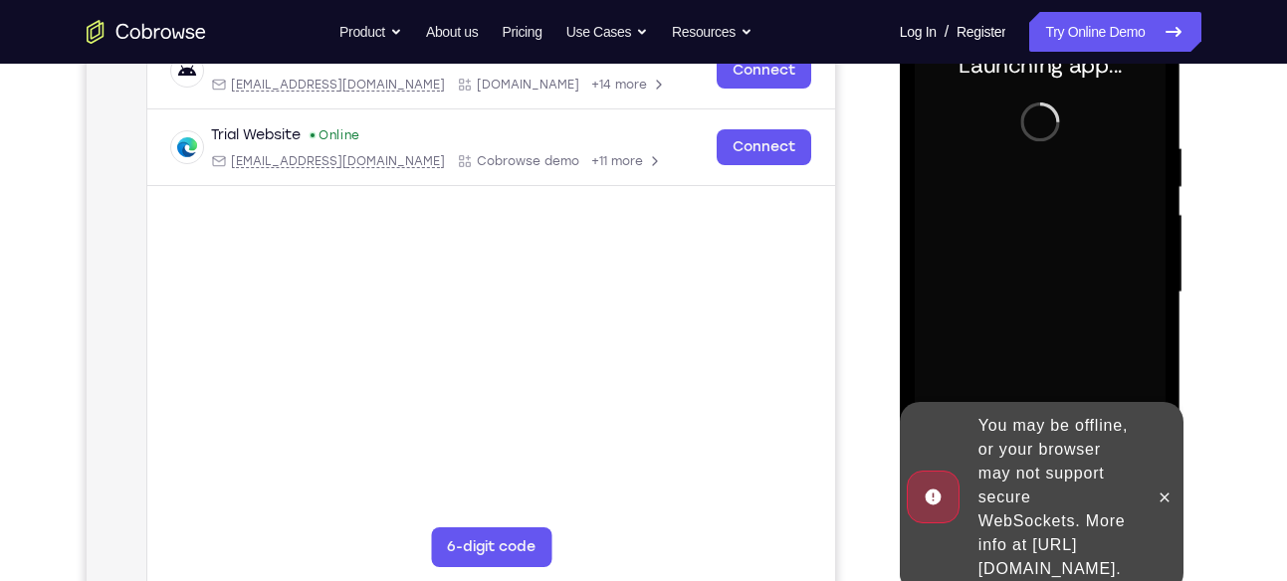
scroll to position [331, 0]
click at [1168, 489] on icon at bounding box center [1164, 497] width 16 height 16
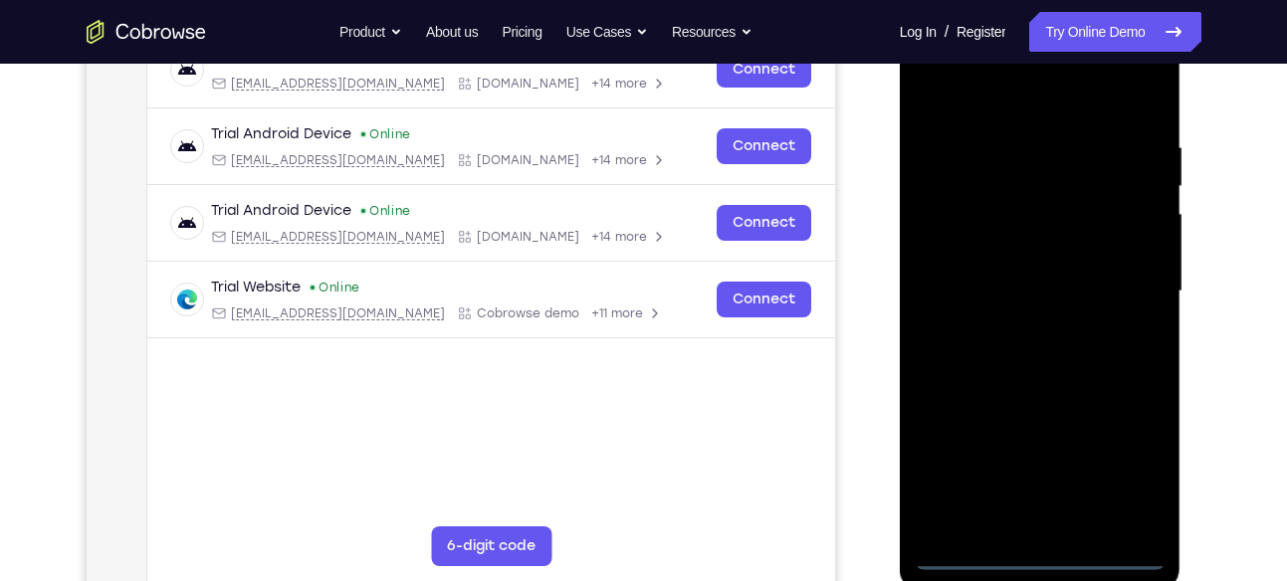
click at [1049, 555] on div at bounding box center [1040, 291] width 251 height 557
click at [1125, 469] on div at bounding box center [1040, 291] width 251 height 557
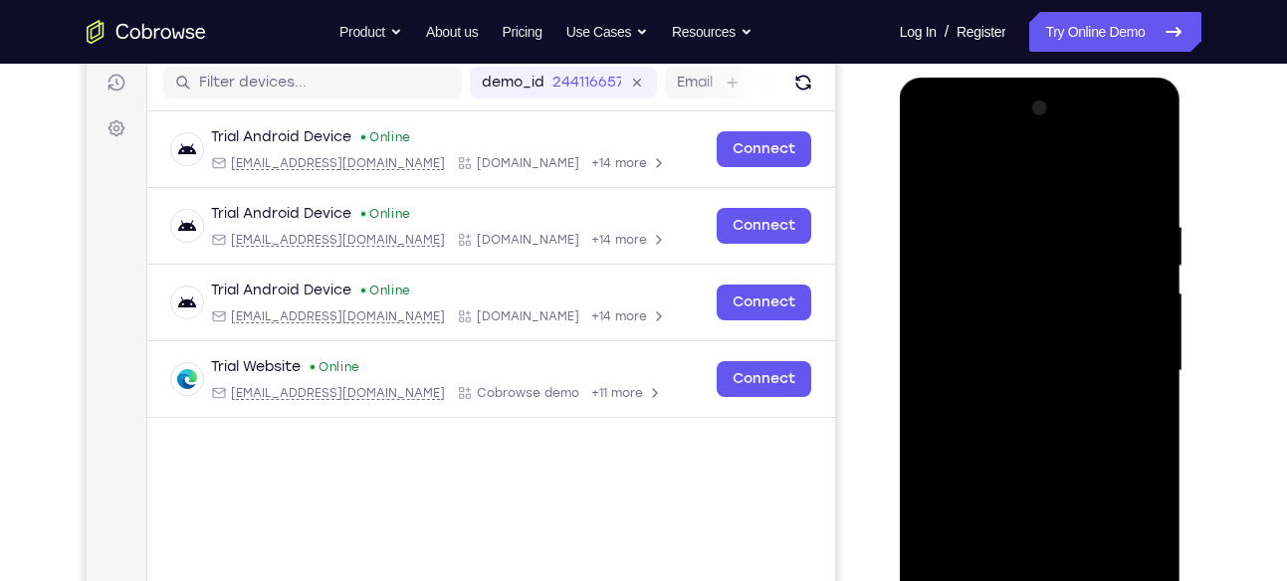
click at [937, 145] on div at bounding box center [1040, 371] width 251 height 557
click at [963, 305] on div at bounding box center [1040, 371] width 251 height 557
click at [1013, 354] on div at bounding box center [1040, 371] width 251 height 557
click at [1038, 338] on div at bounding box center [1040, 371] width 251 height 557
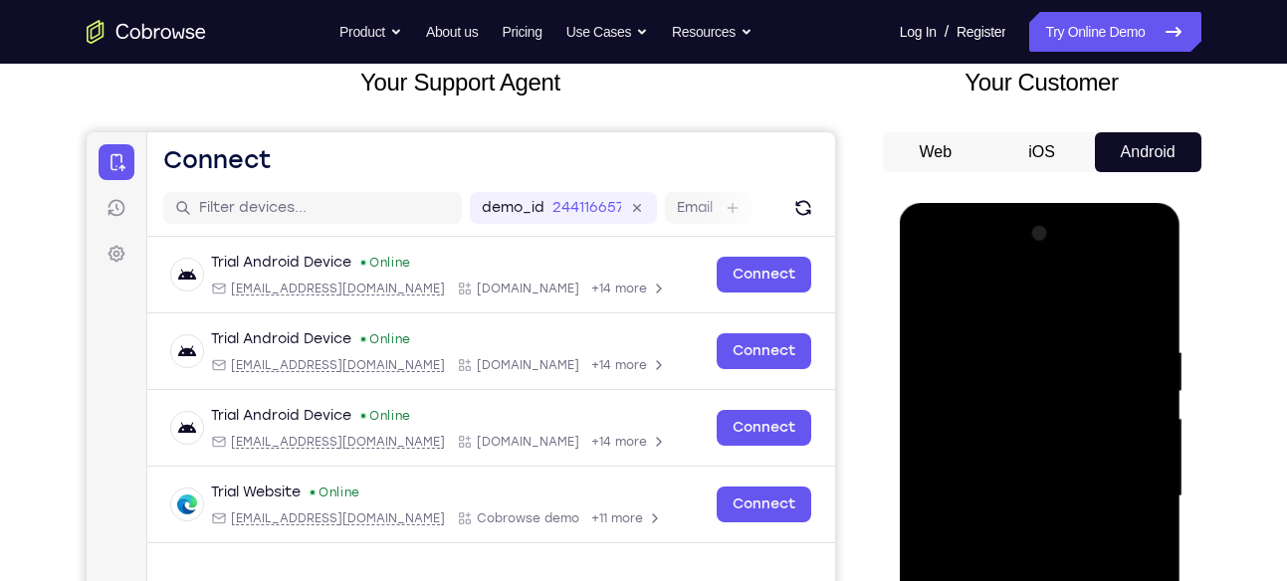
scroll to position [157, 0]
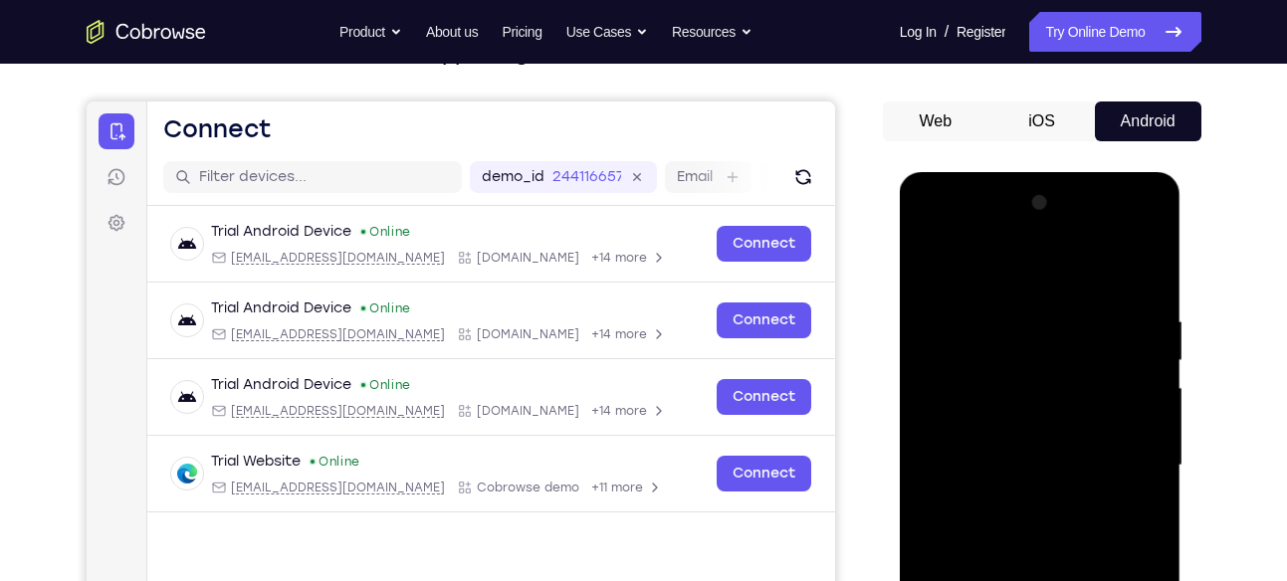
click at [976, 469] on div at bounding box center [1040, 465] width 251 height 557
click at [1039, 543] on div at bounding box center [1040, 465] width 251 height 557
click at [1090, 266] on div at bounding box center [1040, 465] width 251 height 557
click at [1046, 291] on div at bounding box center [1040, 465] width 251 height 557
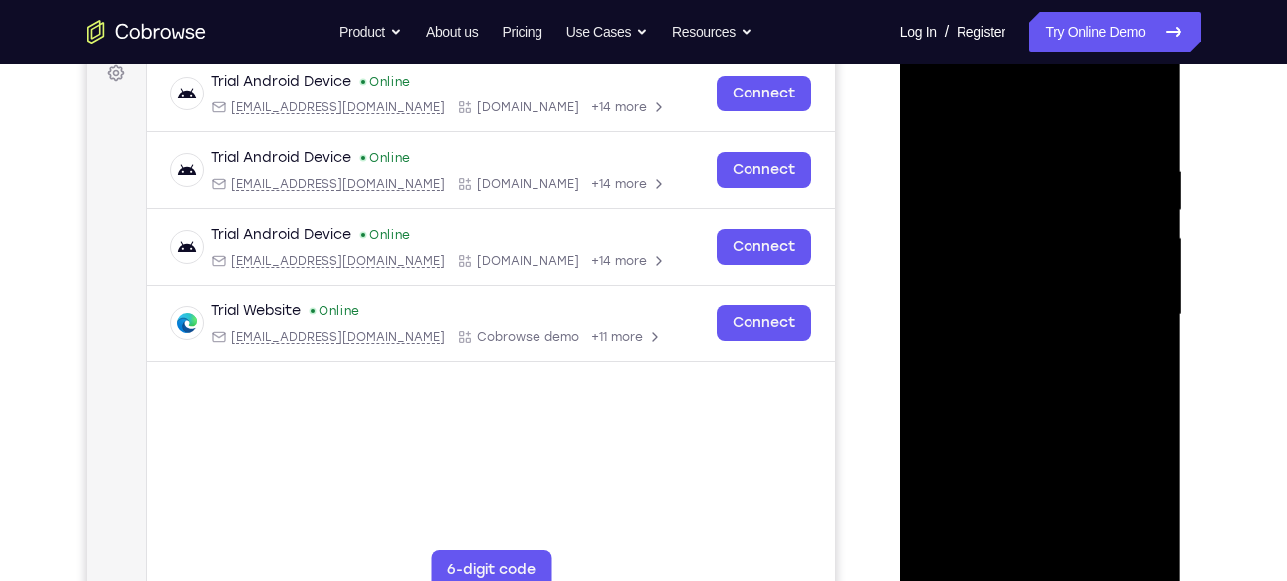
scroll to position [308, 0]
click at [1014, 446] on div at bounding box center [1040, 314] width 251 height 557
click at [1038, 221] on div at bounding box center [1040, 314] width 251 height 557
drag, startPoint x: 1096, startPoint y: 433, endPoint x: 1049, endPoint y: 41, distance: 394.9
click at [1049, 41] on div at bounding box center [1040, 314] width 251 height 557
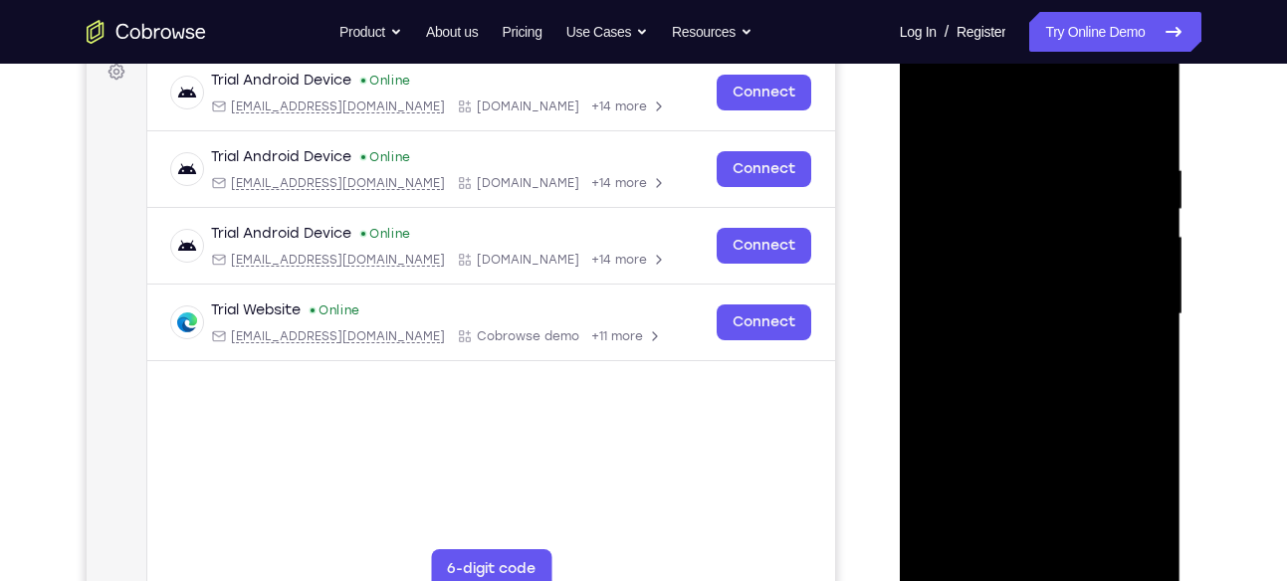
click at [1103, 532] on div at bounding box center [1040, 314] width 251 height 557
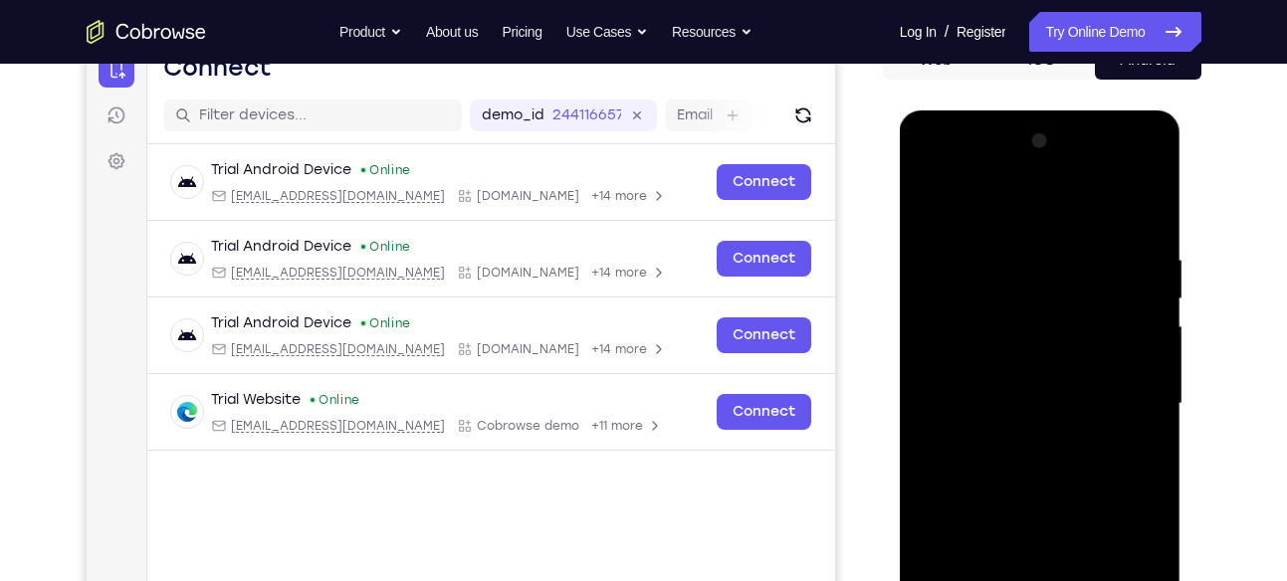
scroll to position [218, 0]
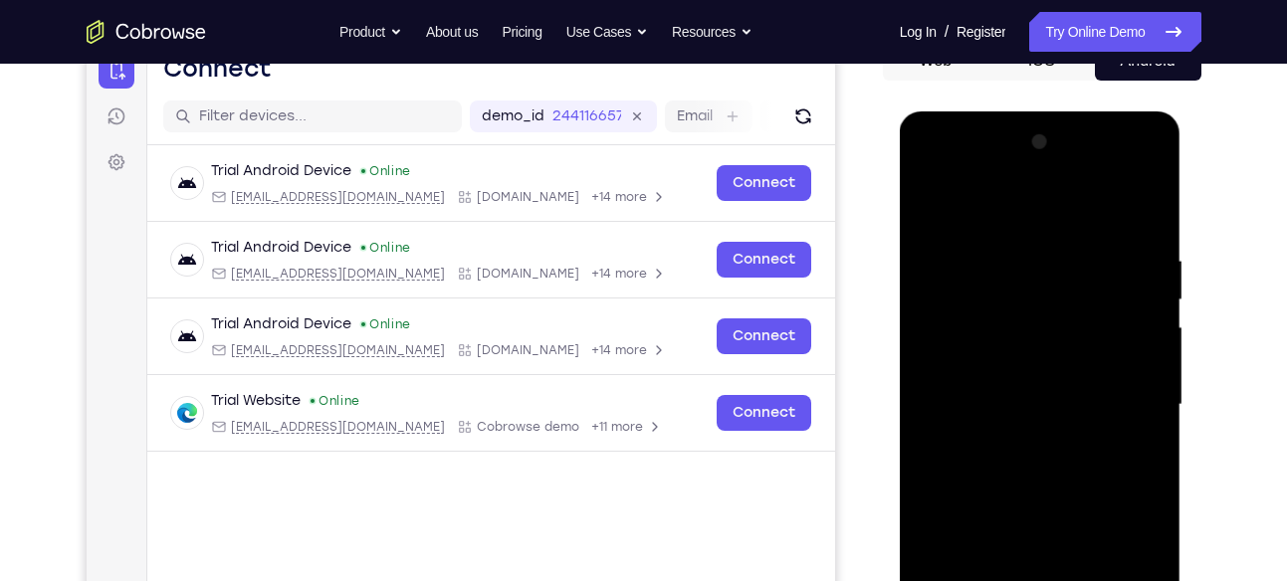
click at [998, 367] on div at bounding box center [1040, 404] width 251 height 557
click at [1002, 361] on div at bounding box center [1040, 404] width 251 height 557
click at [1013, 445] on div at bounding box center [1040, 404] width 251 height 557
click at [979, 232] on div at bounding box center [1040, 404] width 251 height 557
click at [1109, 200] on div at bounding box center [1040, 404] width 251 height 557
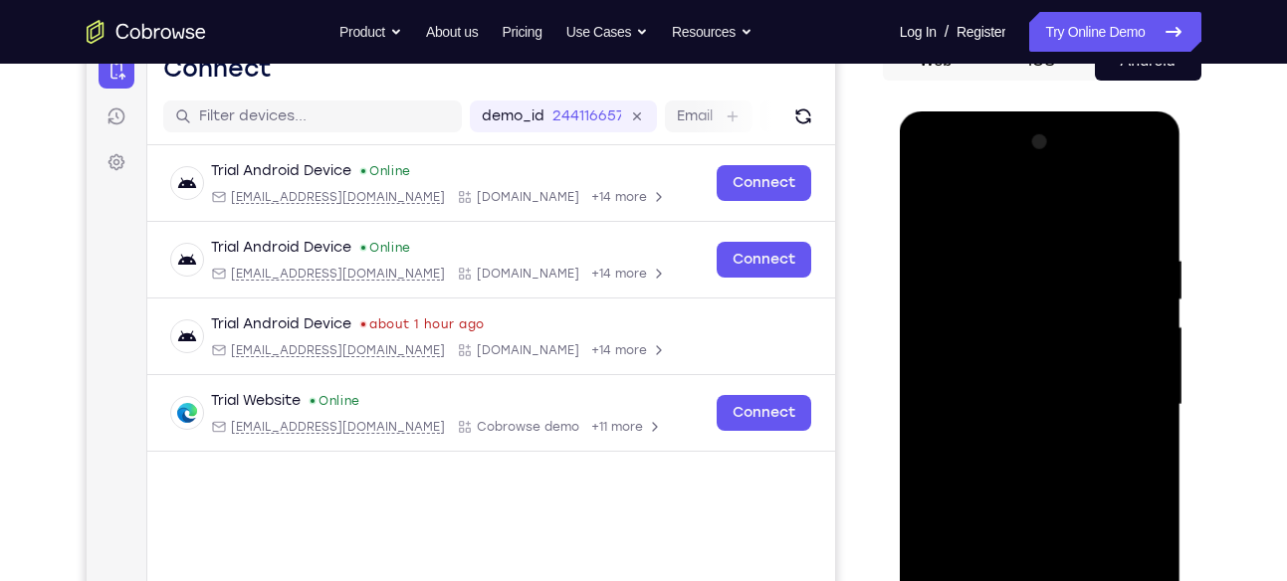
drag, startPoint x: 1106, startPoint y: 449, endPoint x: 1102, endPoint y: 291, distance: 158.3
click at [1102, 291] on div at bounding box center [1040, 404] width 251 height 557
drag, startPoint x: 1096, startPoint y: 501, endPoint x: 1061, endPoint y: 243, distance: 260.1
click at [1061, 243] on div at bounding box center [1040, 404] width 251 height 557
drag, startPoint x: 1063, startPoint y: 521, endPoint x: 1048, endPoint y: 220, distance: 301.9
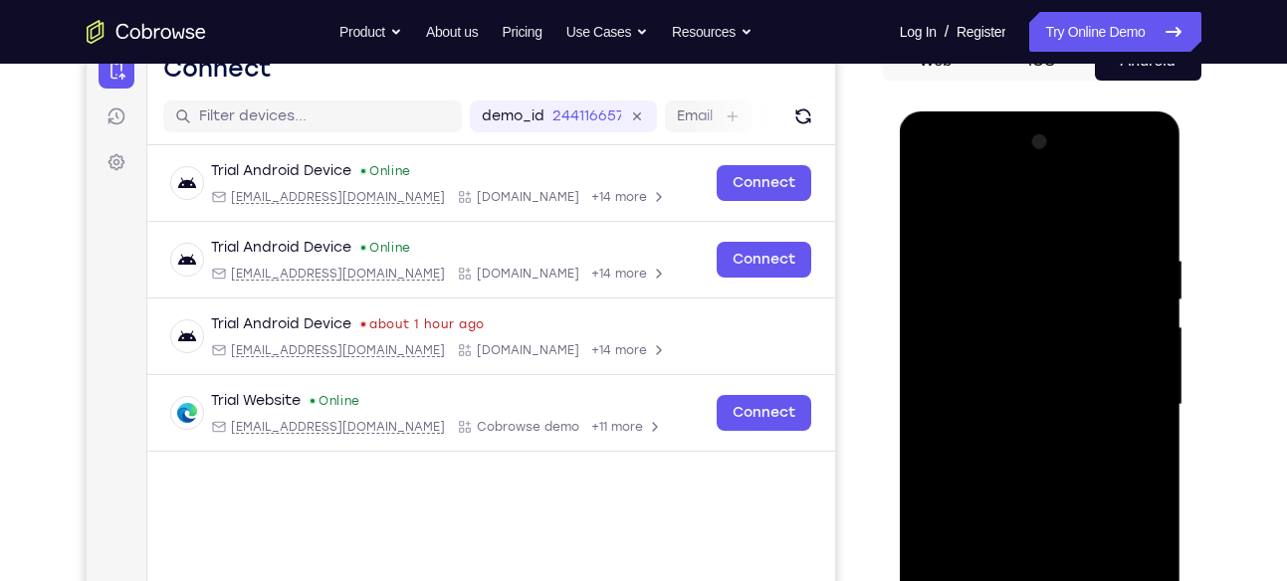
click at [1048, 220] on div at bounding box center [1040, 404] width 251 height 557
drag, startPoint x: 1046, startPoint y: 375, endPoint x: 977, endPoint y: 631, distance: 264.8
click at [977, 580] on div at bounding box center [1040, 404] width 251 height 557
click at [1146, 169] on div at bounding box center [1040, 404] width 251 height 557
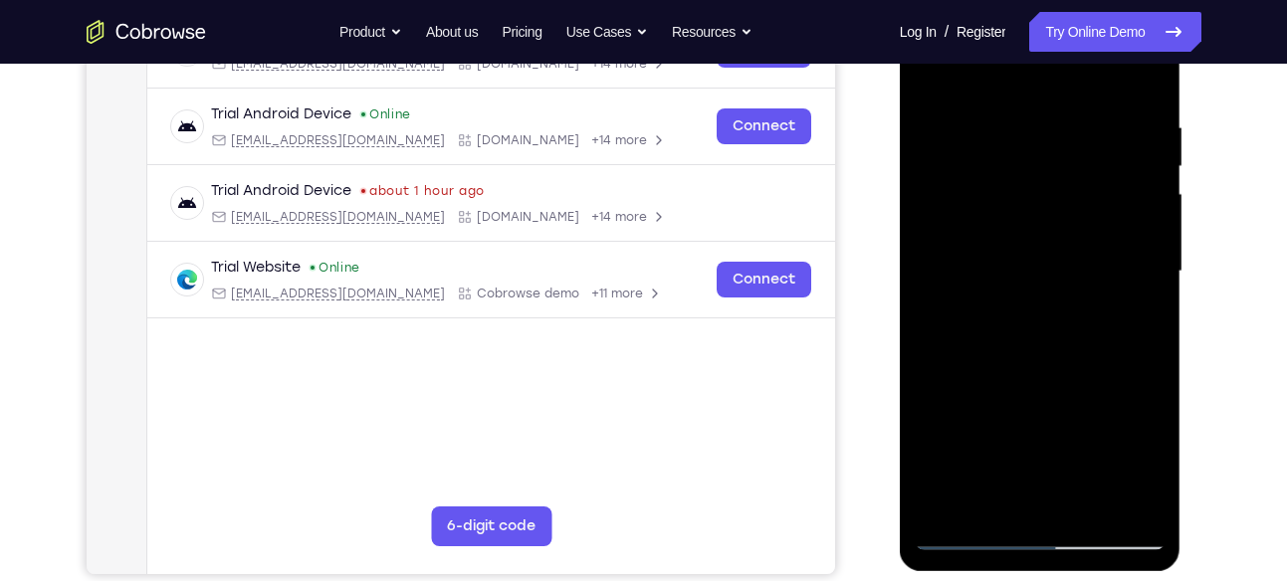
scroll to position [359, 0]
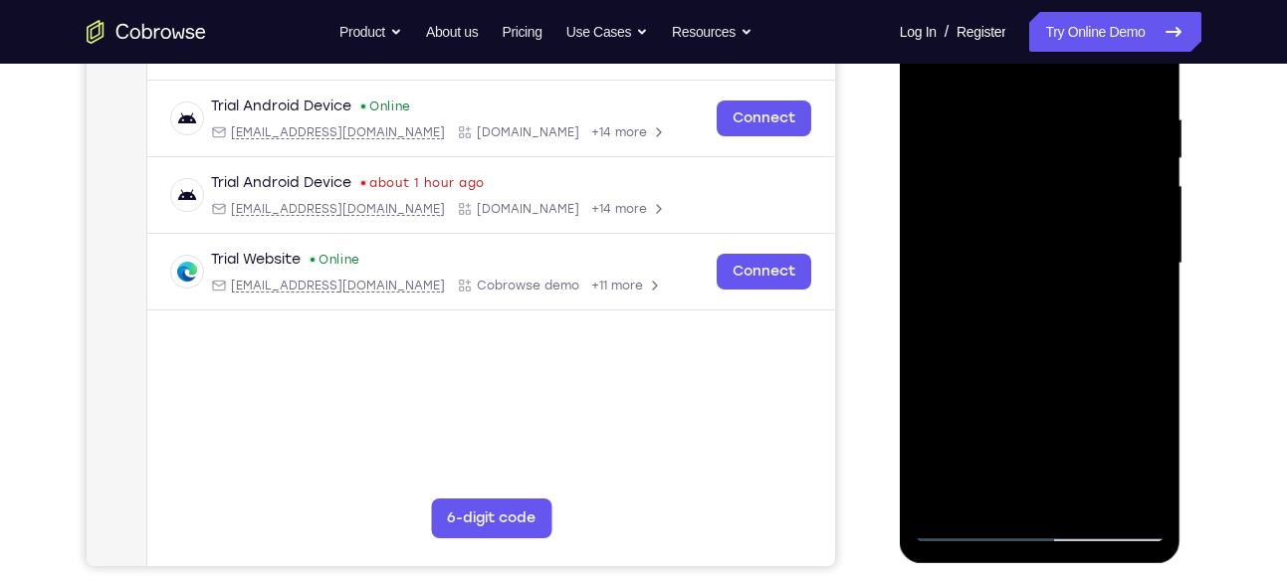
click at [1076, 411] on div at bounding box center [1040, 263] width 251 height 557
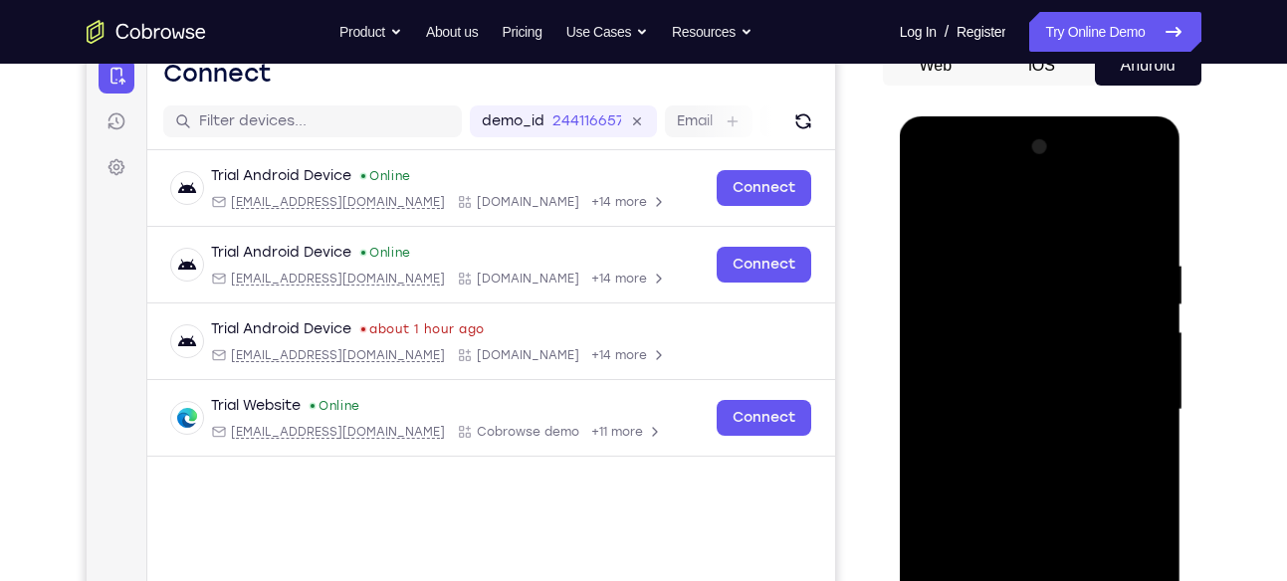
scroll to position [212, 0]
click at [1070, 440] on div at bounding box center [1040, 410] width 251 height 557
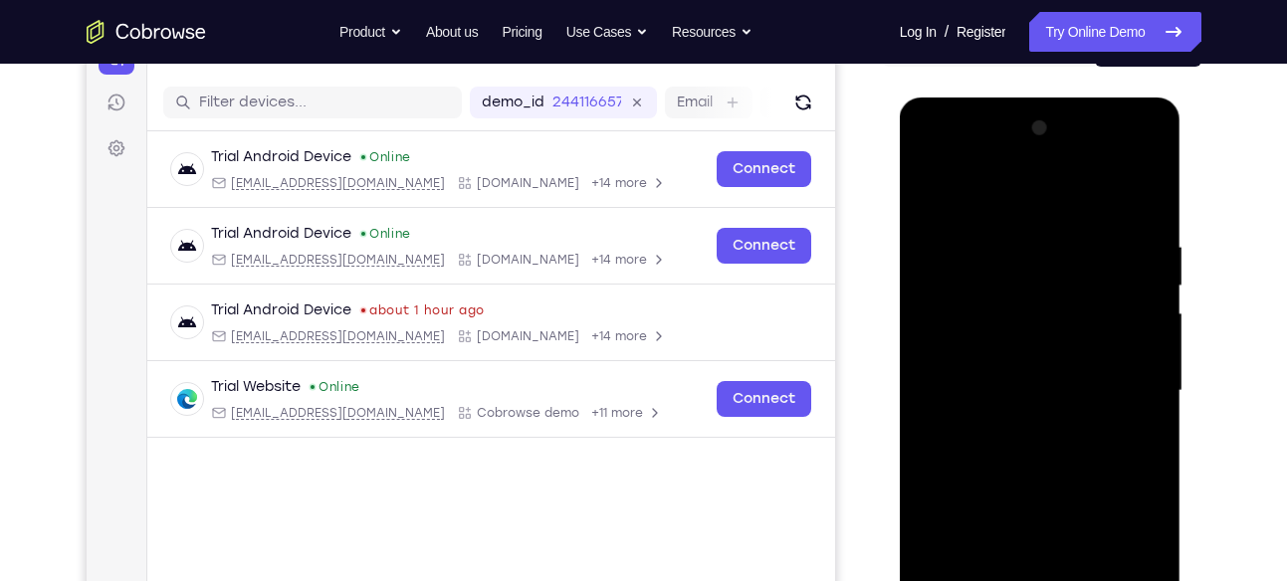
scroll to position [215, 0]
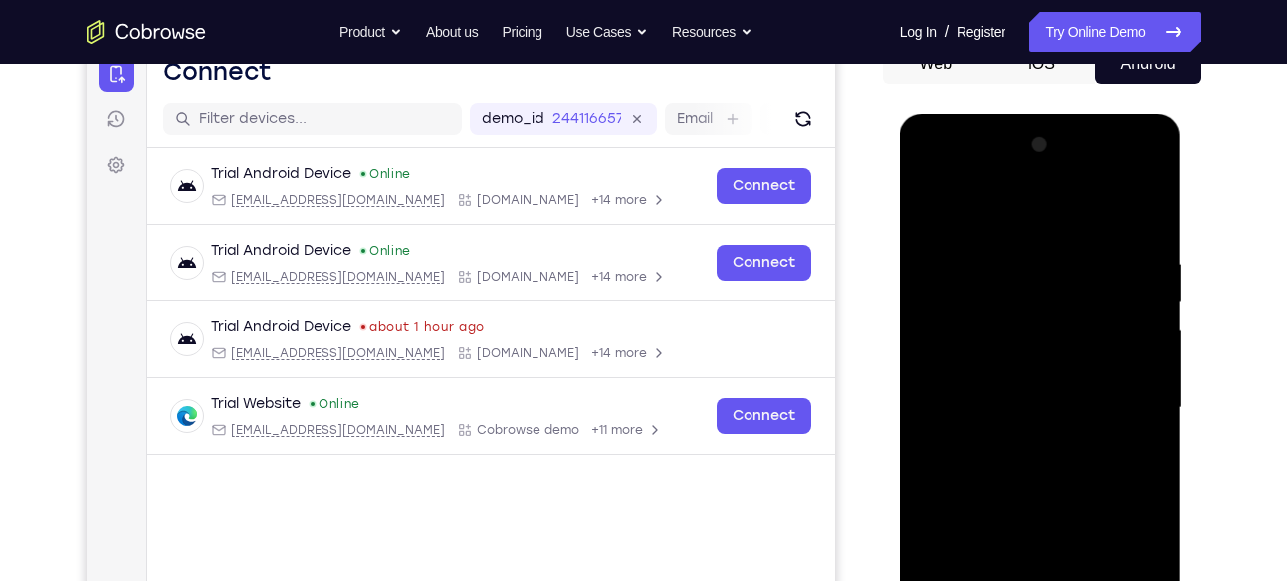
drag, startPoint x: 1061, startPoint y: 306, endPoint x: 1075, endPoint y: 522, distance: 217.4
click at [1075, 522] on div at bounding box center [1040, 407] width 251 height 557
drag, startPoint x: 1049, startPoint y: 279, endPoint x: 1051, endPoint y: 522, distance: 243.8
click at [1051, 522] on div at bounding box center [1040, 407] width 251 height 557
click at [1144, 170] on div at bounding box center [1040, 407] width 251 height 557
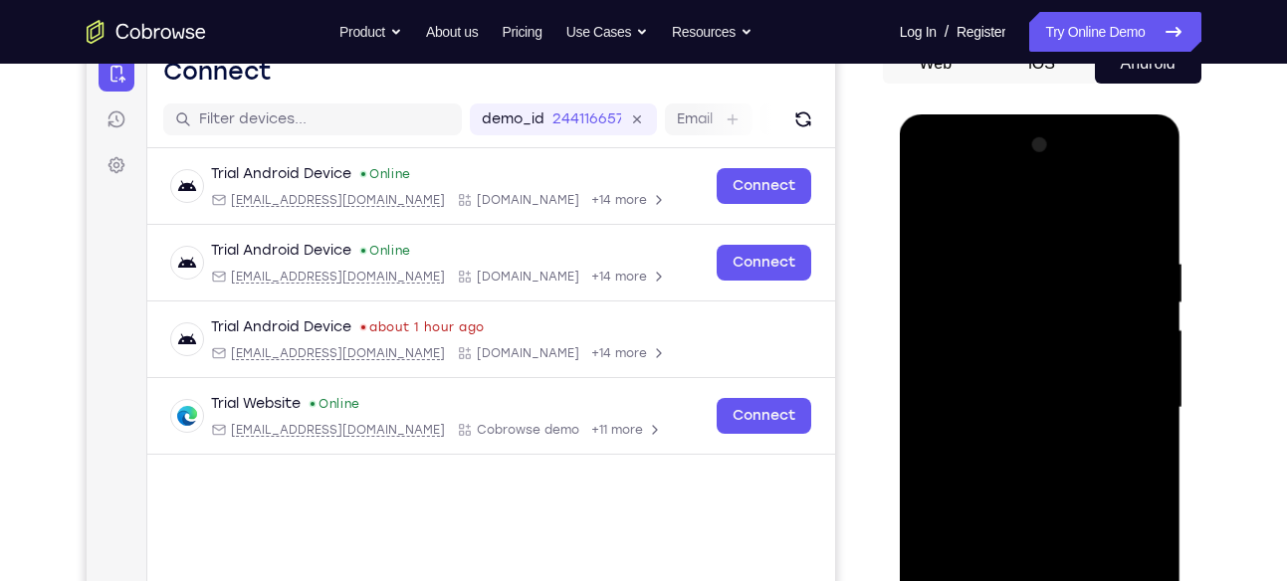
click at [961, 195] on div at bounding box center [1040, 407] width 251 height 557
click at [1131, 196] on div at bounding box center [1040, 407] width 251 height 557
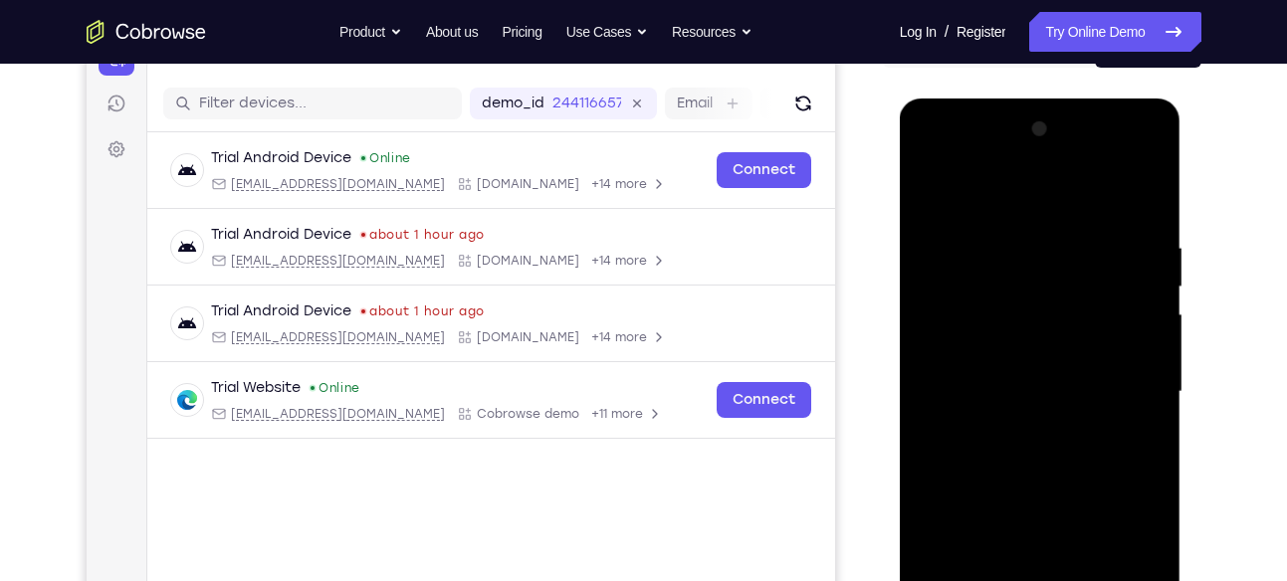
scroll to position [230, 0]
click at [1107, 194] on div at bounding box center [1040, 392] width 251 height 557
drag, startPoint x: 1018, startPoint y: 226, endPoint x: 1218, endPoint y: 248, distance: 201.2
click at [1183, 248] on html "Online web based iOS Simulators and Android Emulators. Run iPhone, iPad, Mobile…" at bounding box center [1042, 398] width 284 height 597
drag, startPoint x: 979, startPoint y: 350, endPoint x: 1218, endPoint y: 343, distance: 238.9
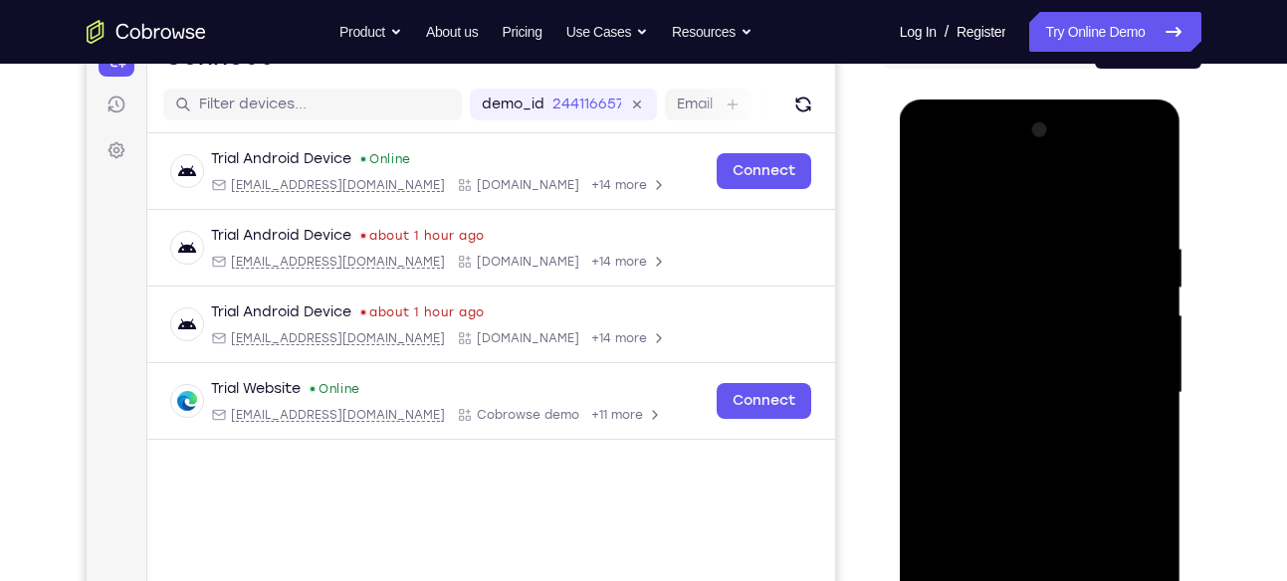
click at [1183, 343] on html "Online web based iOS Simulators and Android Emulators. Run iPhone, iPad, Mobile…" at bounding box center [1042, 398] width 284 height 597
click at [960, 201] on div at bounding box center [1040, 392] width 251 height 557
click at [1150, 154] on div at bounding box center [1040, 392] width 251 height 557
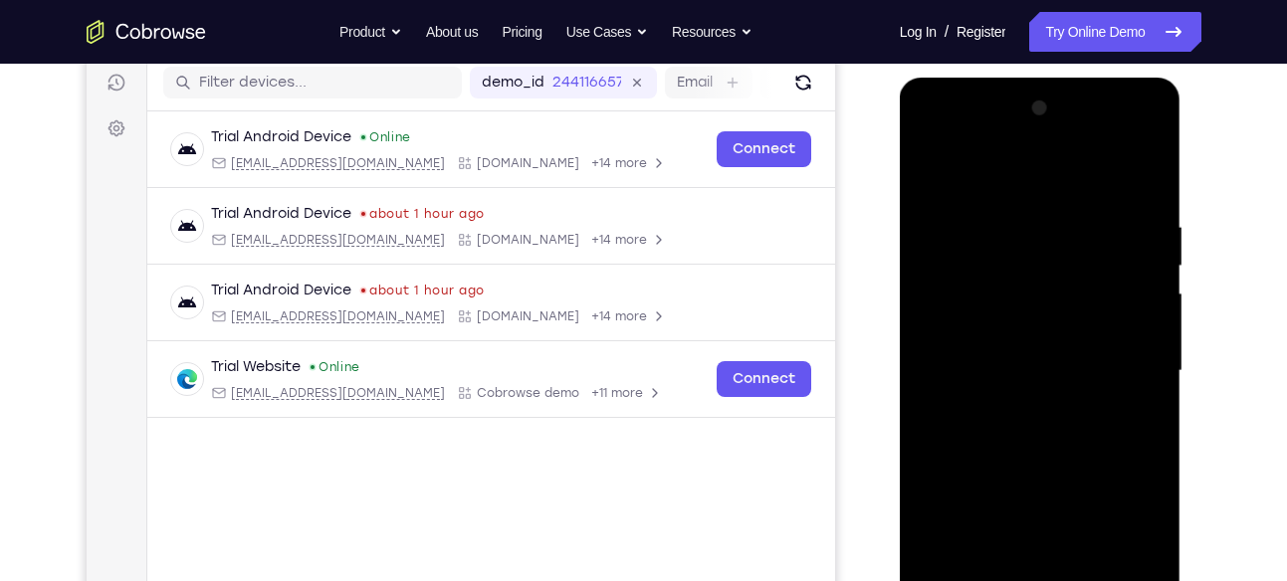
scroll to position [279, 0]
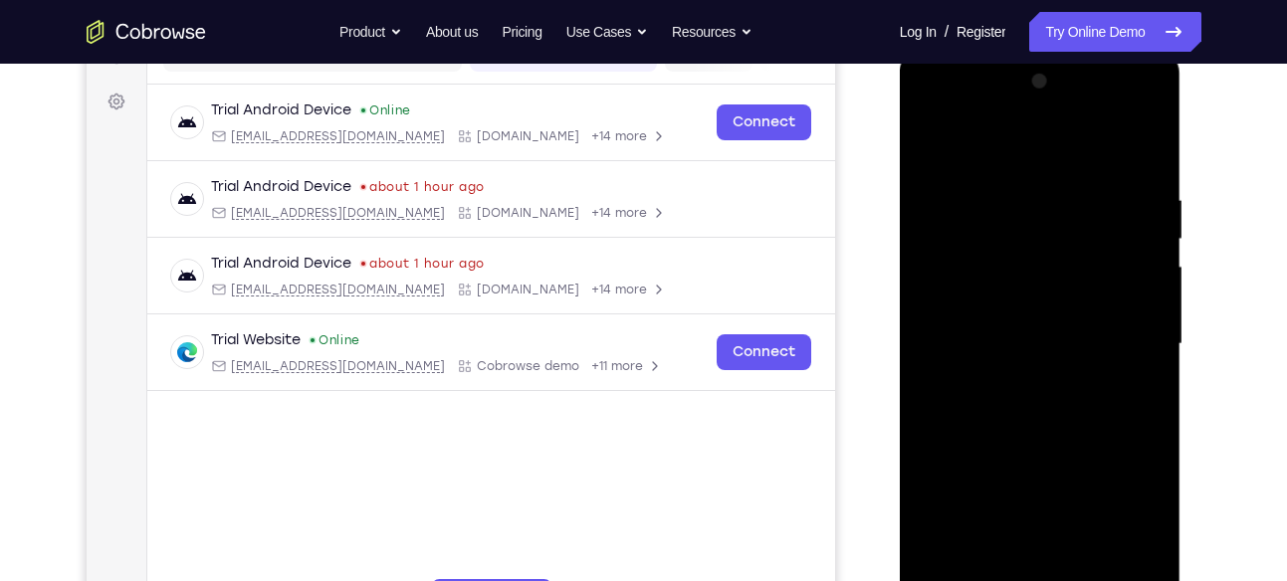
drag, startPoint x: 1084, startPoint y: 349, endPoint x: 1055, endPoint y: 111, distance: 239.6
click at [1055, 111] on div at bounding box center [1040, 344] width 251 height 557
click at [1106, 311] on div at bounding box center [1040, 344] width 251 height 557
click at [1111, 144] on div at bounding box center [1040, 344] width 251 height 557
drag, startPoint x: 1045, startPoint y: 323, endPoint x: 1045, endPoint y: 270, distance: 53.7
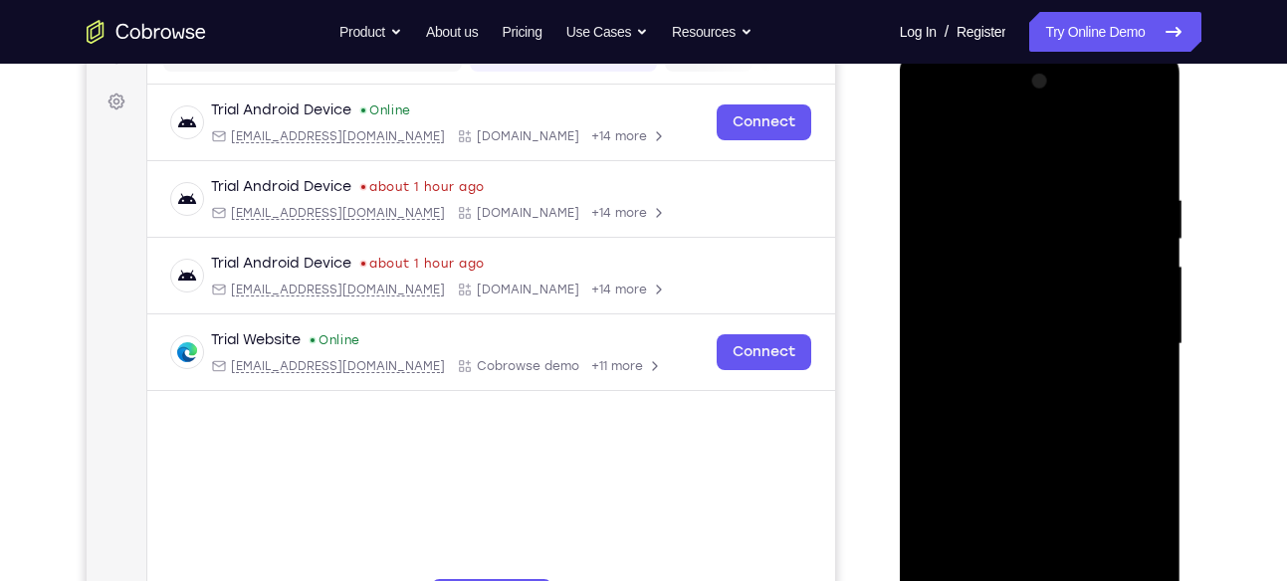
click at [1045, 270] on div at bounding box center [1040, 344] width 251 height 557
drag, startPoint x: 1025, startPoint y: 295, endPoint x: 1017, endPoint y: 132, distance: 162.4
click at [1017, 132] on div at bounding box center [1040, 344] width 251 height 557
click at [990, 261] on div at bounding box center [1040, 344] width 251 height 557
click at [935, 148] on div at bounding box center [1040, 344] width 251 height 557
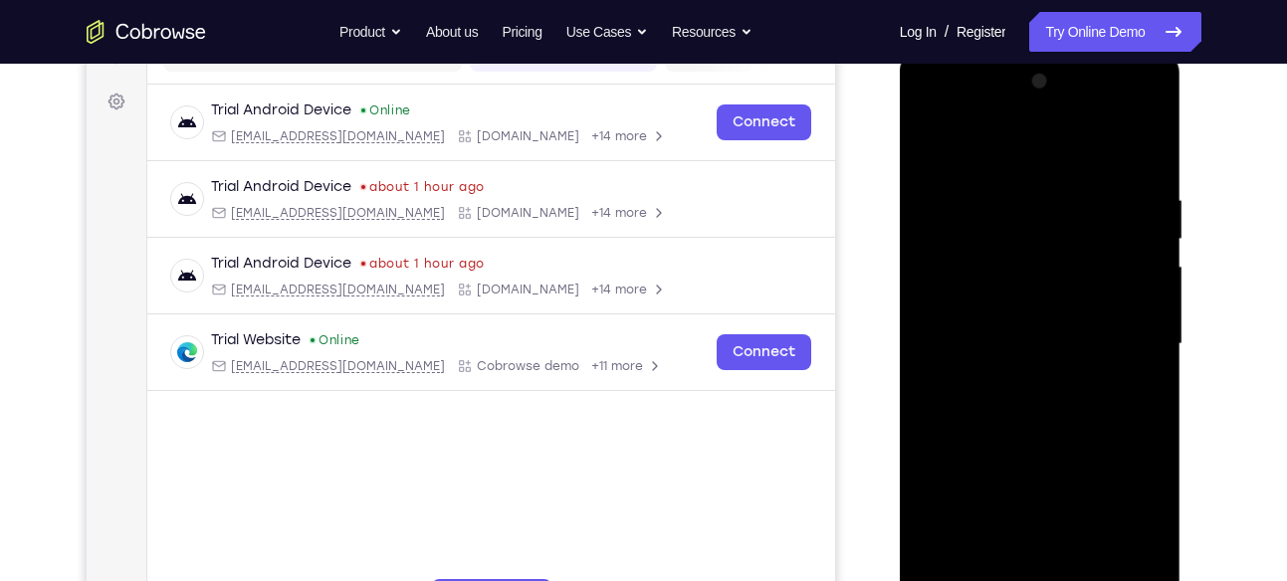
click at [992, 265] on div at bounding box center [1040, 344] width 251 height 557
drag, startPoint x: 1119, startPoint y: 378, endPoint x: 1100, endPoint y: 161, distance: 217.8
click at [1100, 161] on div at bounding box center [1040, 344] width 251 height 557
drag, startPoint x: 1058, startPoint y: 302, endPoint x: 1057, endPoint y: 522, distance: 220.9
click at [1057, 522] on div at bounding box center [1040, 344] width 251 height 557
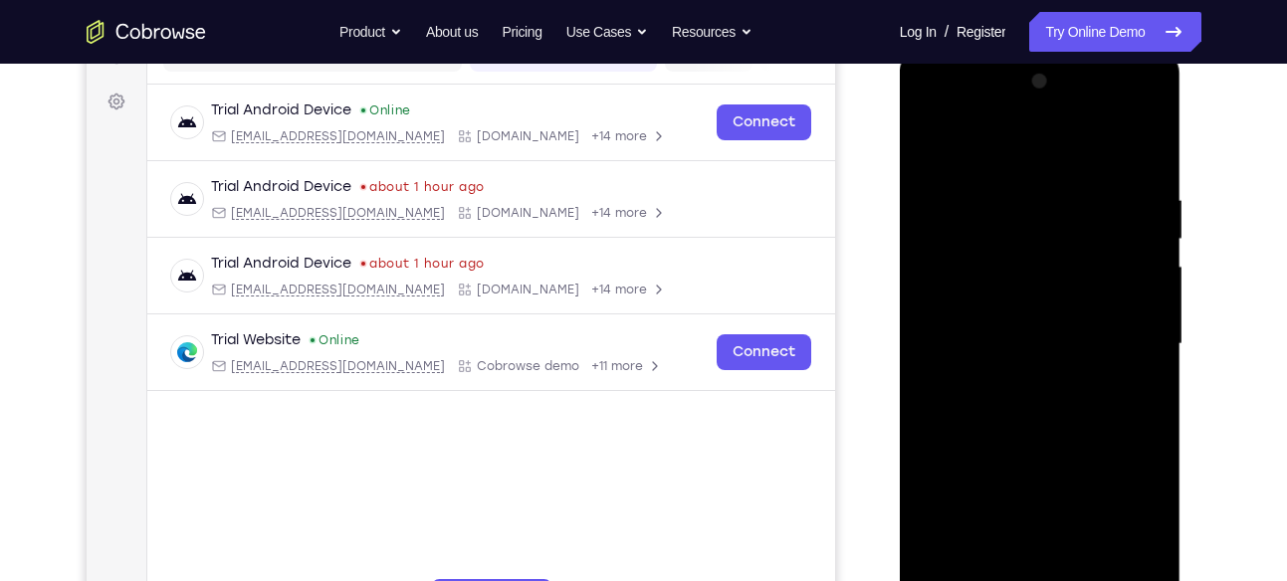
click at [958, 235] on div at bounding box center [1040, 344] width 251 height 557
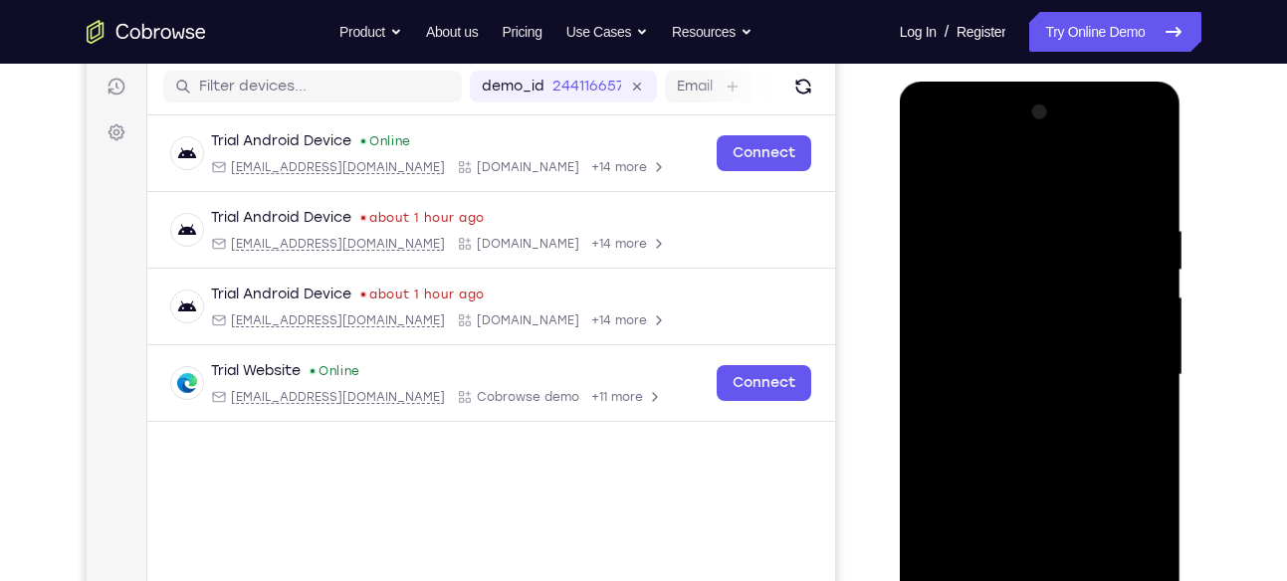
scroll to position [243, 0]
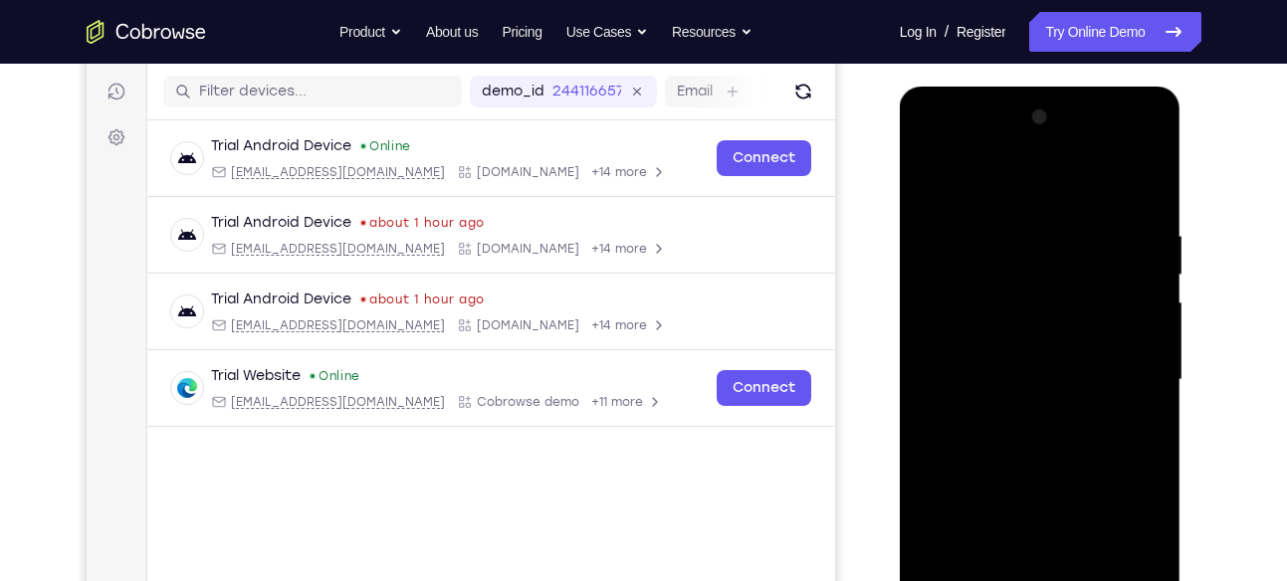
click at [1152, 190] on div at bounding box center [1040, 380] width 251 height 557
click at [923, 173] on div at bounding box center [1040, 380] width 251 height 557
click at [999, 273] on div at bounding box center [1040, 380] width 251 height 557
drag, startPoint x: 1084, startPoint y: 442, endPoint x: 1039, endPoint y: 159, distance: 286.1
click at [1039, 159] on div at bounding box center [1040, 380] width 251 height 557
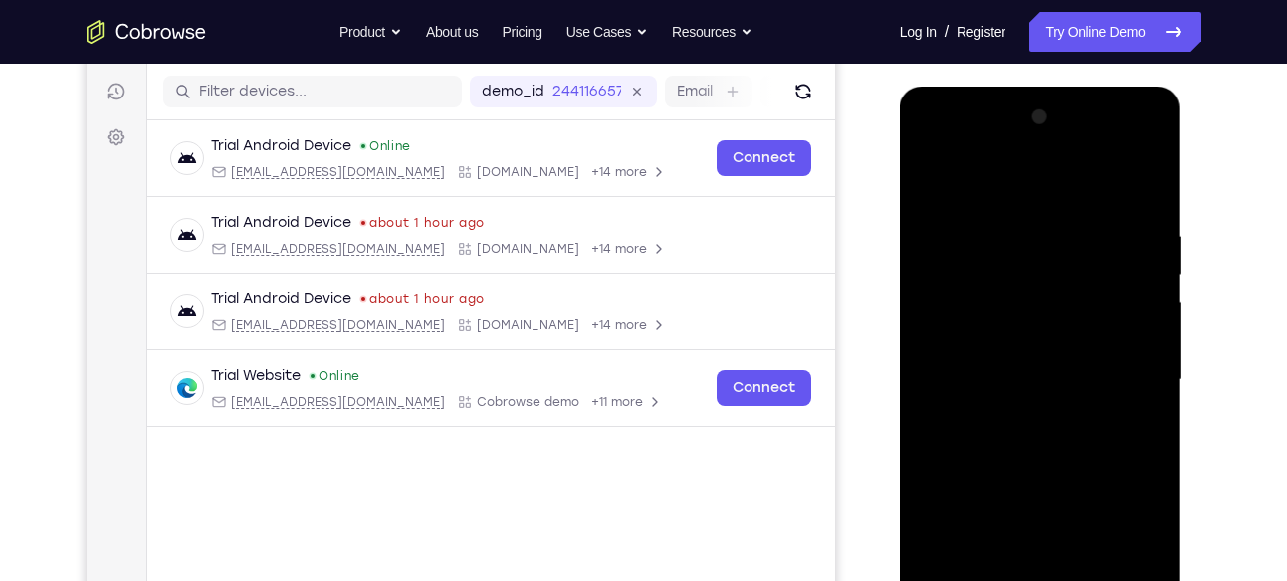
drag, startPoint x: 1063, startPoint y: 401, endPoint x: 1032, endPoint y: 88, distance: 315.0
click at [1032, 88] on div at bounding box center [1041, 383] width 282 height 593
drag, startPoint x: 1079, startPoint y: 455, endPoint x: 1065, endPoint y: 226, distance: 229.3
click at [1065, 226] on div at bounding box center [1040, 380] width 251 height 557
drag, startPoint x: 1068, startPoint y: 331, endPoint x: 1044, endPoint y: 359, distance: 36.7
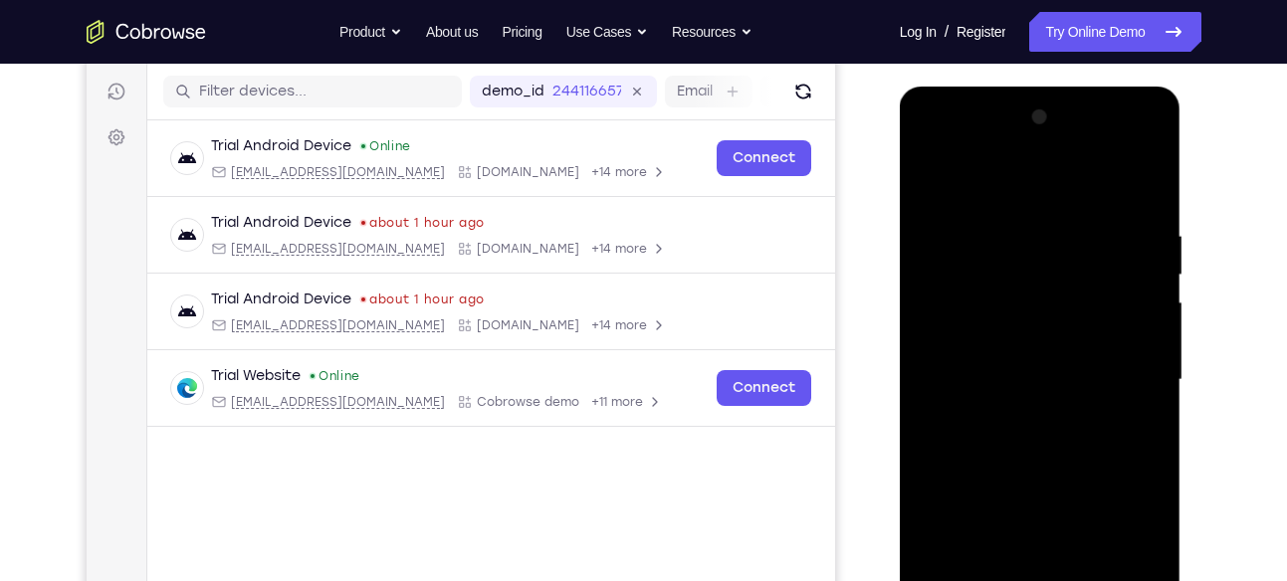
click at [1044, 359] on div at bounding box center [1040, 380] width 251 height 557
click at [945, 348] on div at bounding box center [1040, 380] width 251 height 557
drag, startPoint x: 964, startPoint y: 379, endPoint x: 1003, endPoint y: 272, distance: 114.3
click at [1003, 272] on div at bounding box center [1040, 380] width 251 height 557
drag, startPoint x: 1020, startPoint y: 371, endPoint x: 1053, endPoint y: 164, distance: 209.6
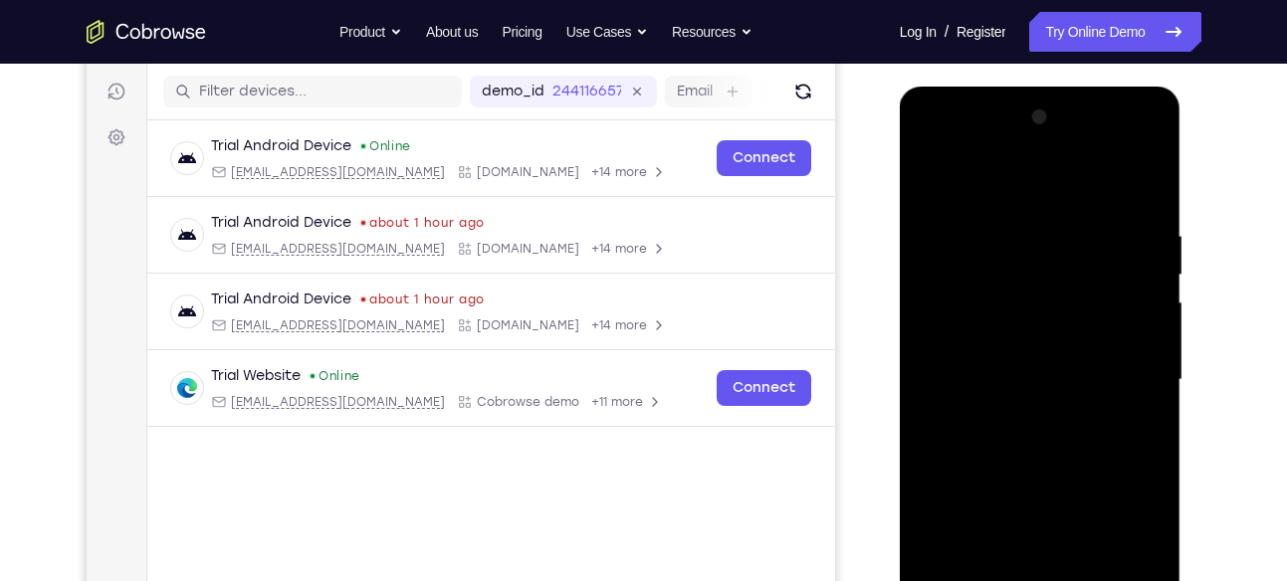
click at [1053, 164] on div at bounding box center [1040, 380] width 251 height 557
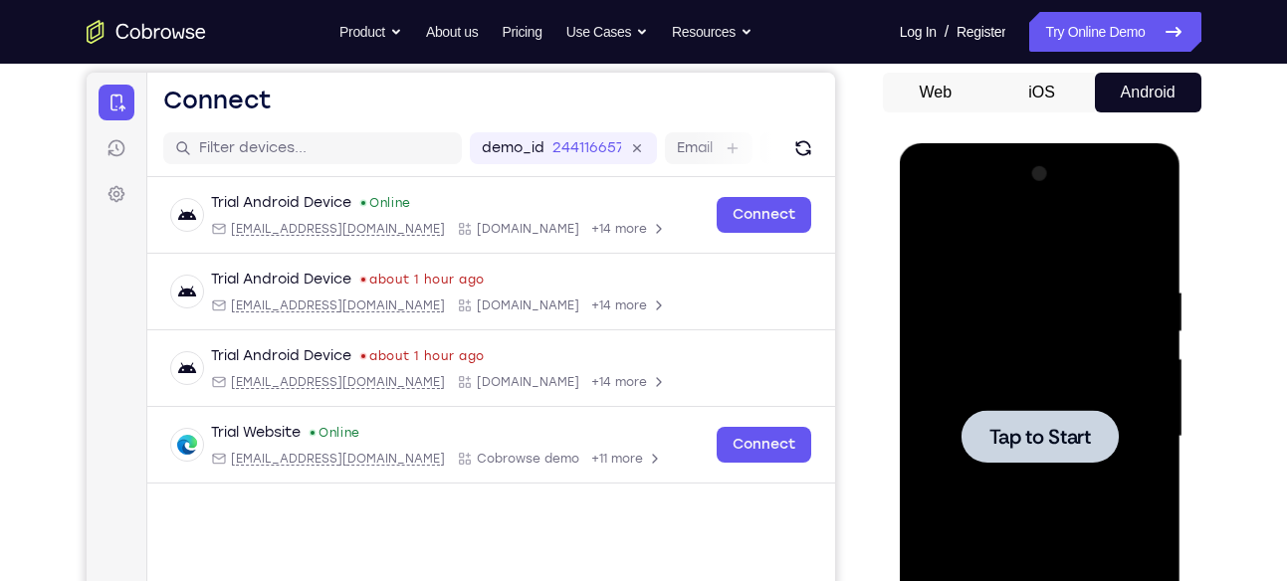
scroll to position [185, 0]
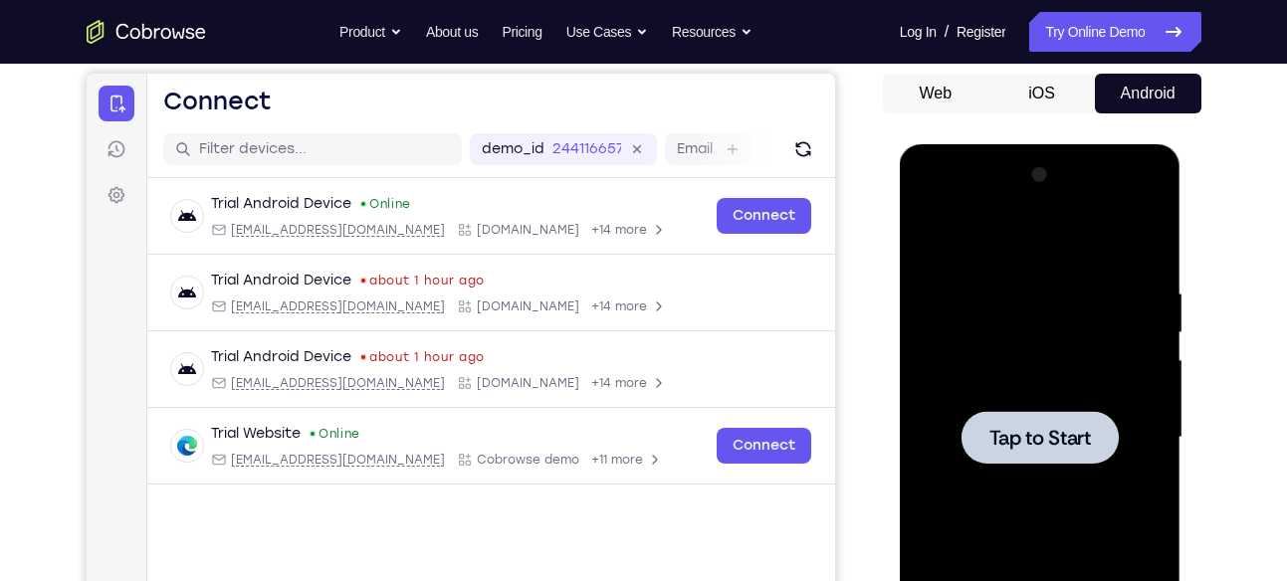
click at [1069, 429] on span "Tap to Start" at bounding box center [1040, 438] width 102 height 20
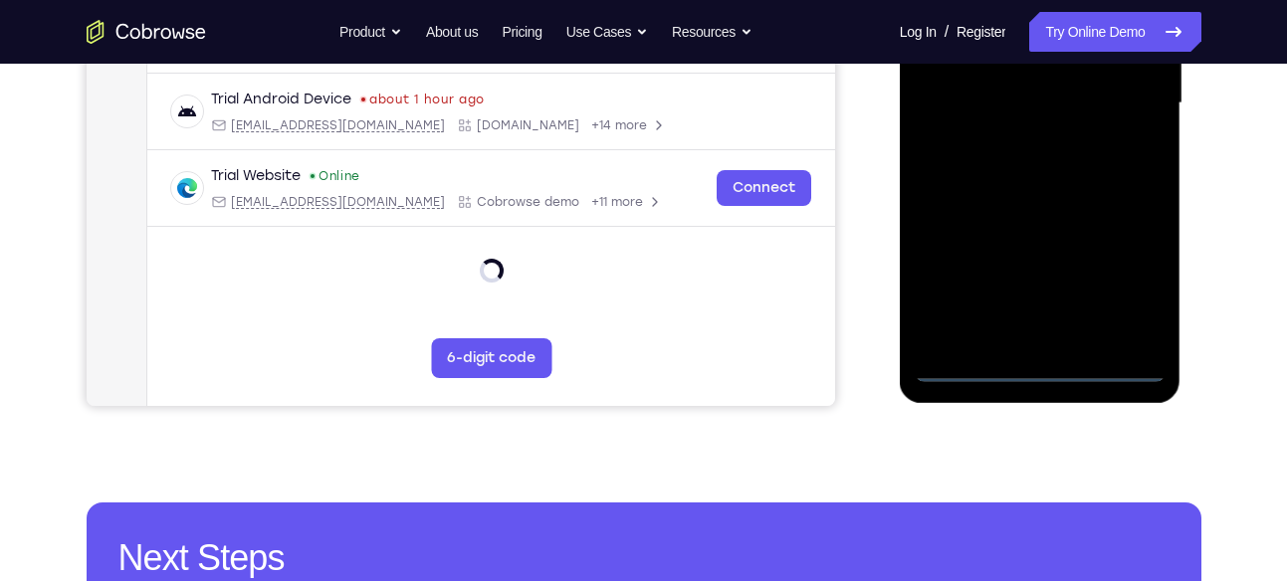
scroll to position [520, 0]
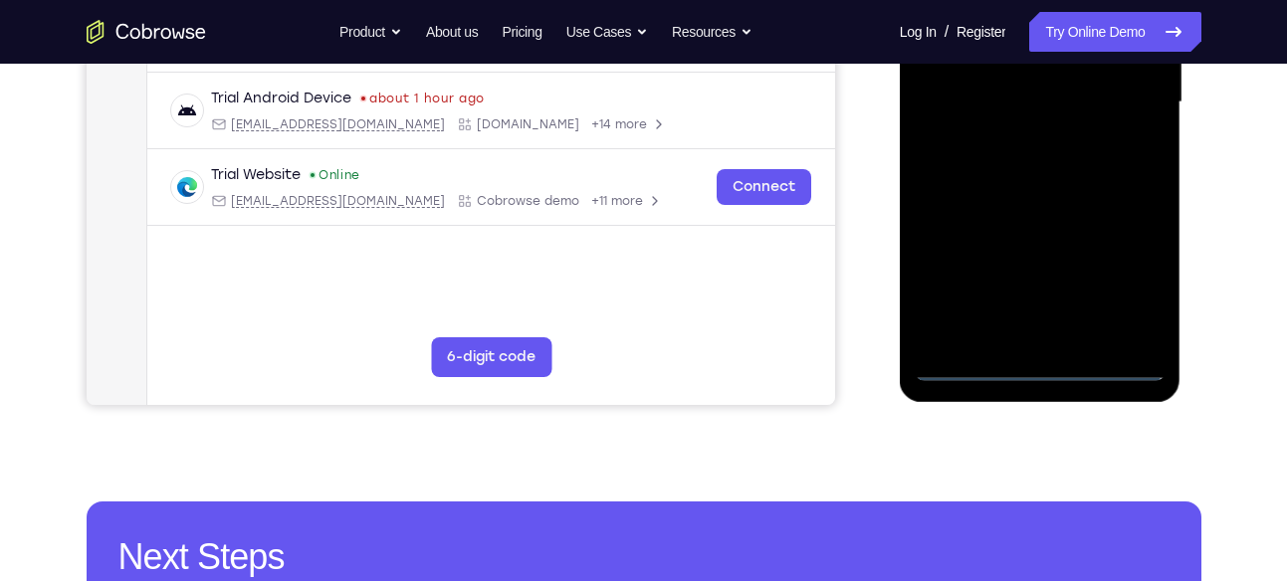
click at [1035, 358] on div at bounding box center [1040, 102] width 251 height 557
click at [1038, 361] on div at bounding box center [1040, 102] width 251 height 557
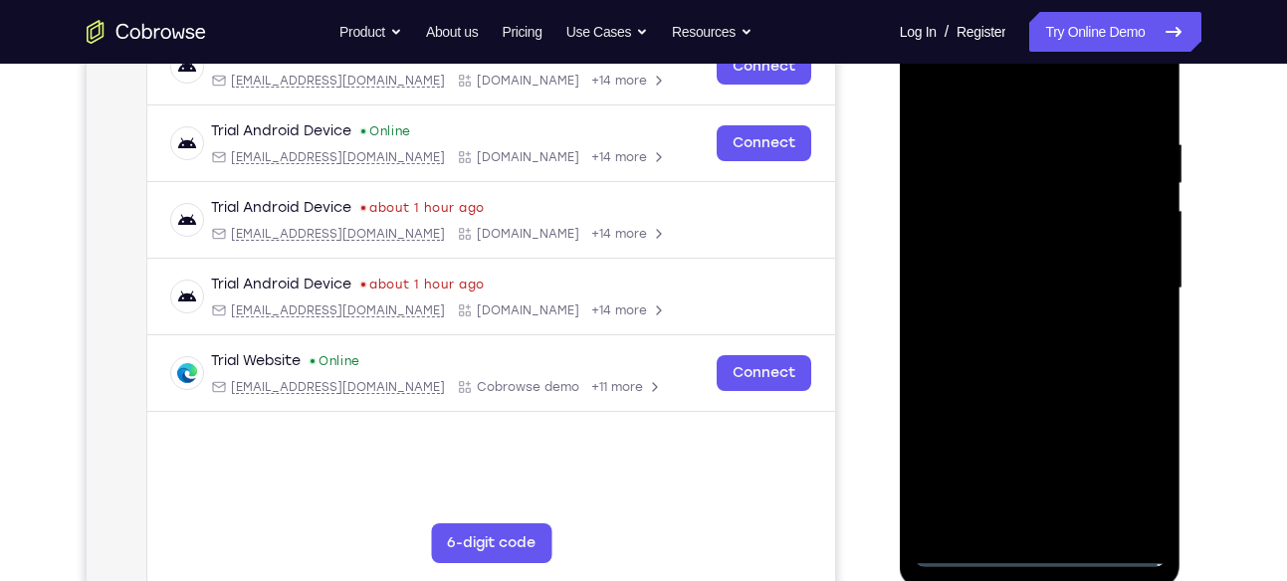
scroll to position [328, 0]
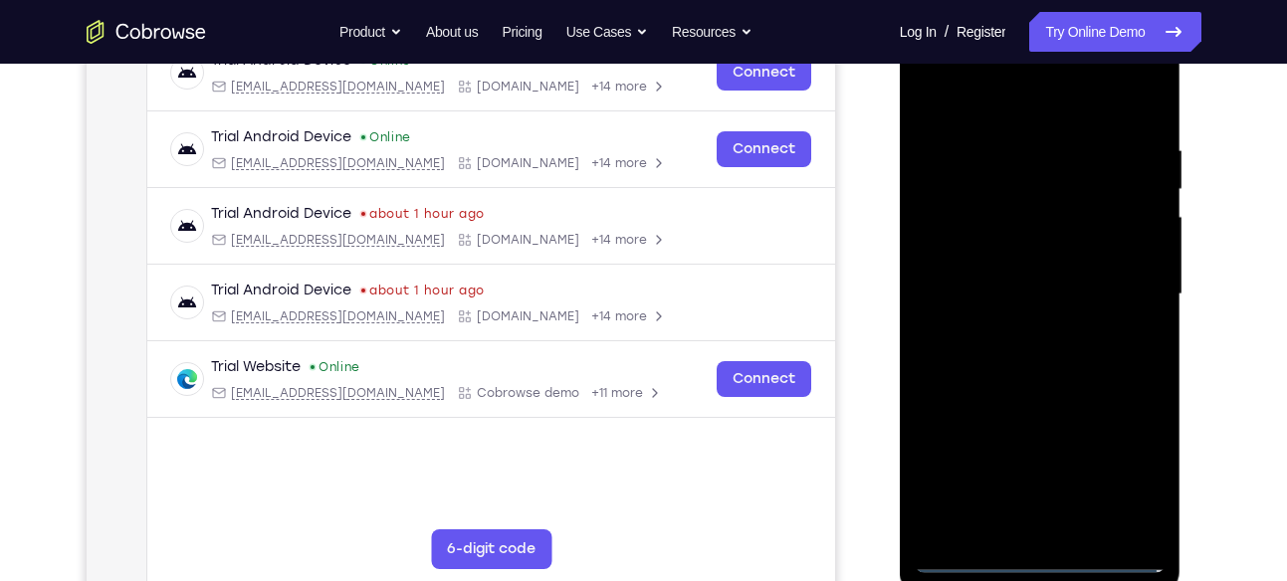
click at [1138, 471] on div at bounding box center [1040, 294] width 251 height 557
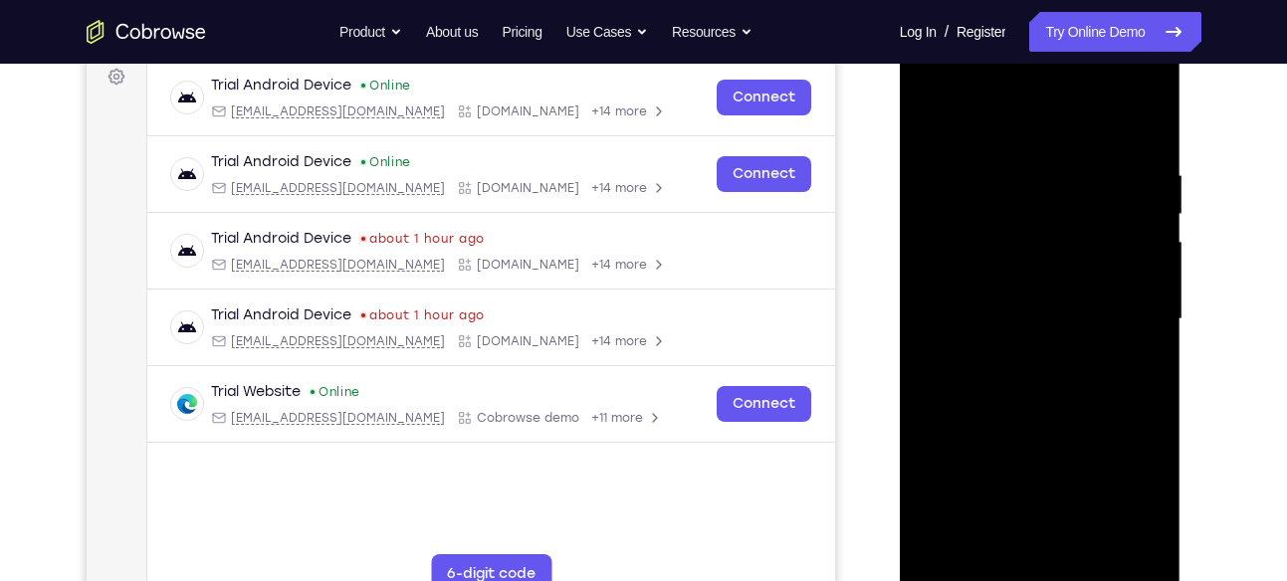
scroll to position [302, 0]
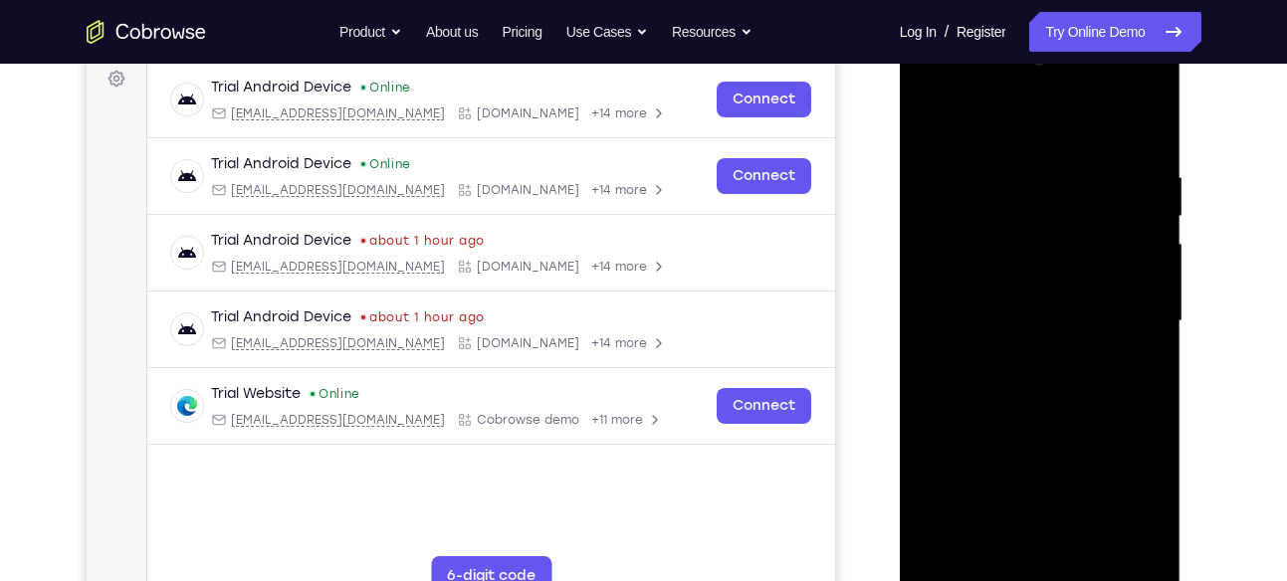
click at [925, 86] on div at bounding box center [1040, 321] width 251 height 557
click at [1122, 317] on div at bounding box center [1040, 321] width 251 height 557
click at [1117, 308] on div at bounding box center [1040, 321] width 251 height 557
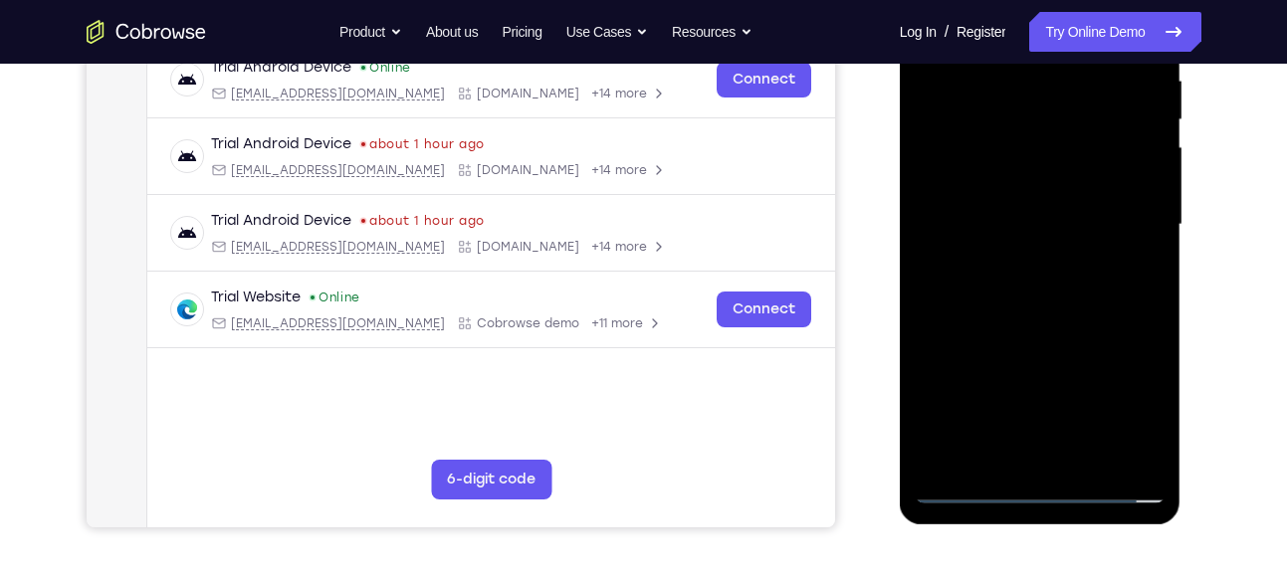
scroll to position [400, 0]
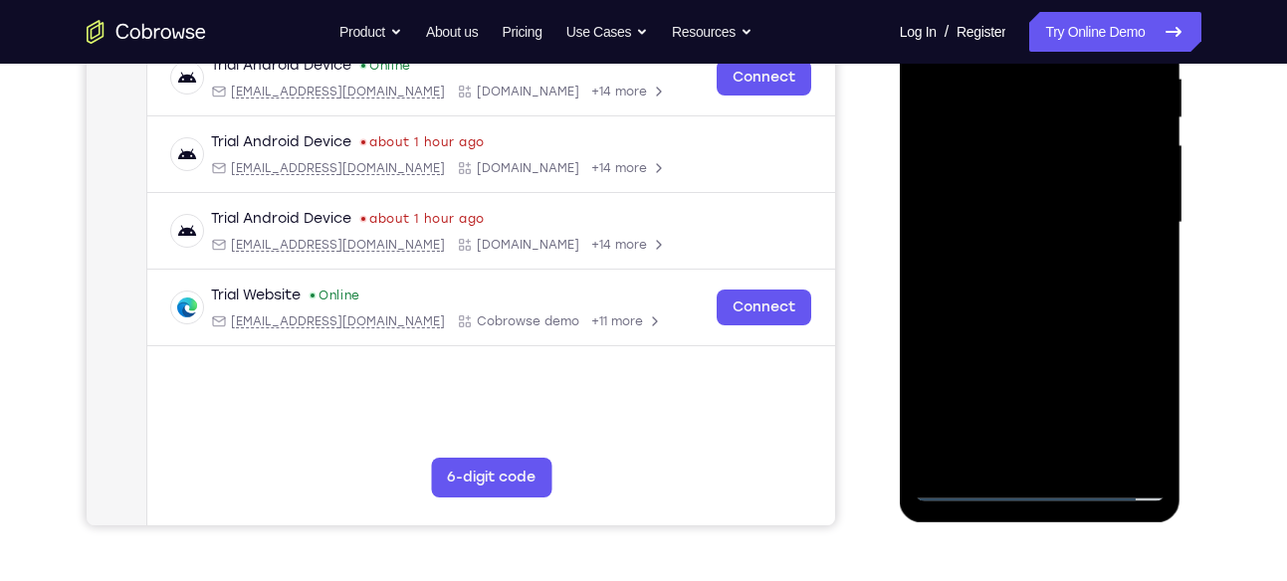
click at [1025, 251] on div at bounding box center [1040, 222] width 251 height 557
click at [1006, 204] on div at bounding box center [1040, 222] width 251 height 557
click at [996, 184] on div at bounding box center [1040, 222] width 251 height 557
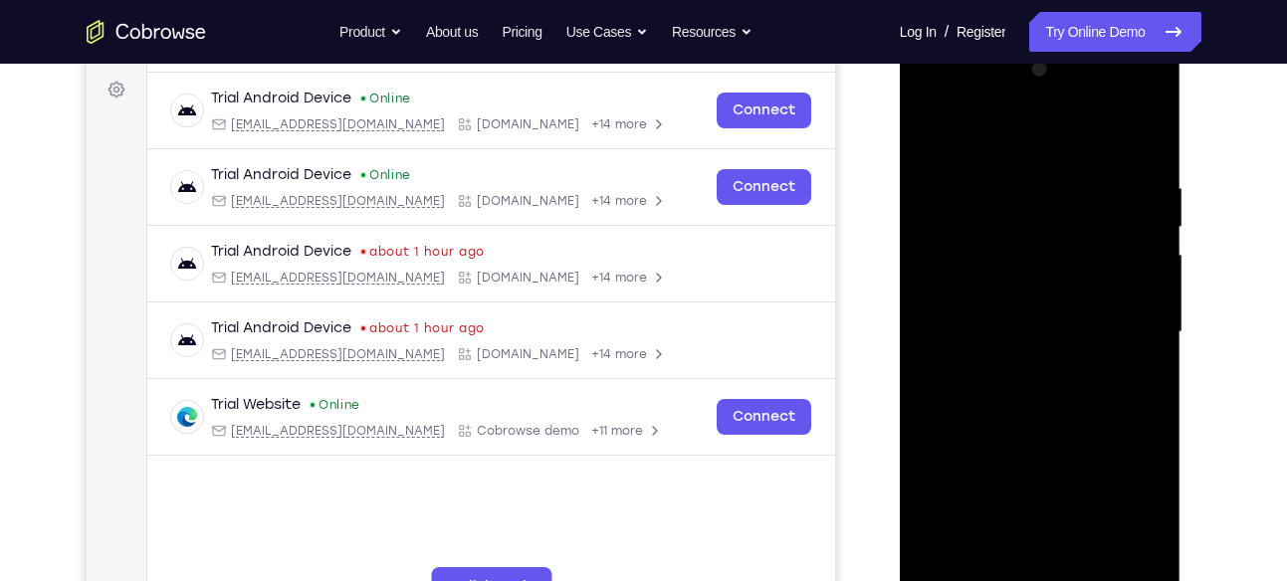
scroll to position [294, 0]
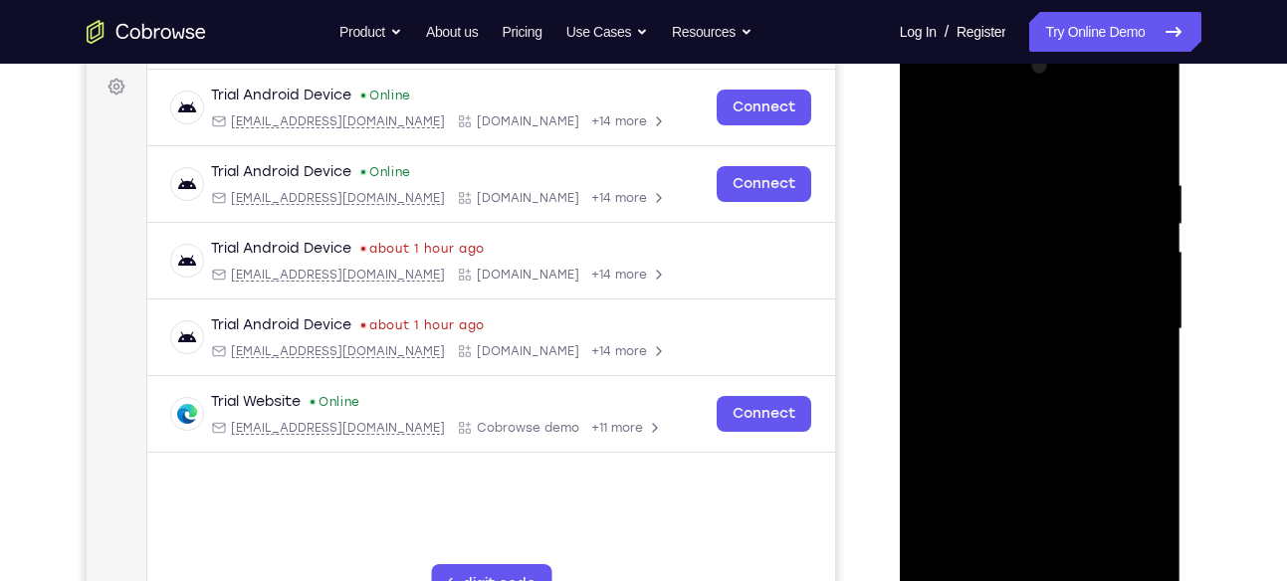
click at [988, 319] on div at bounding box center [1040, 329] width 251 height 557
click at [1029, 392] on div at bounding box center [1040, 329] width 251 height 557
click at [1146, 145] on div at bounding box center [1040, 329] width 251 height 557
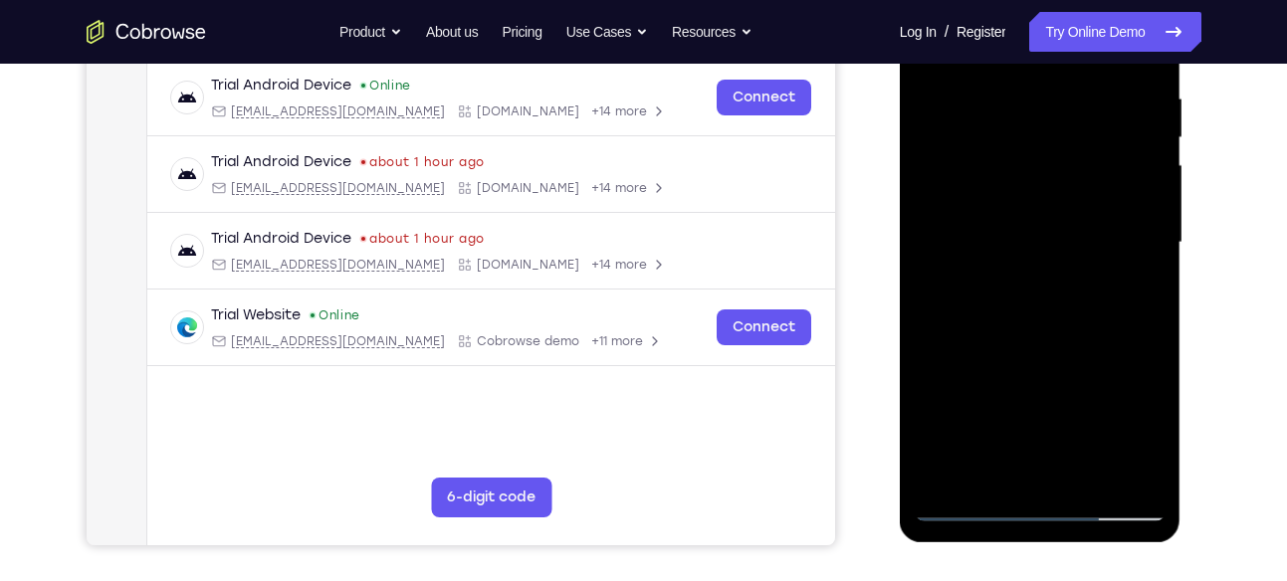
scroll to position [406, 0]
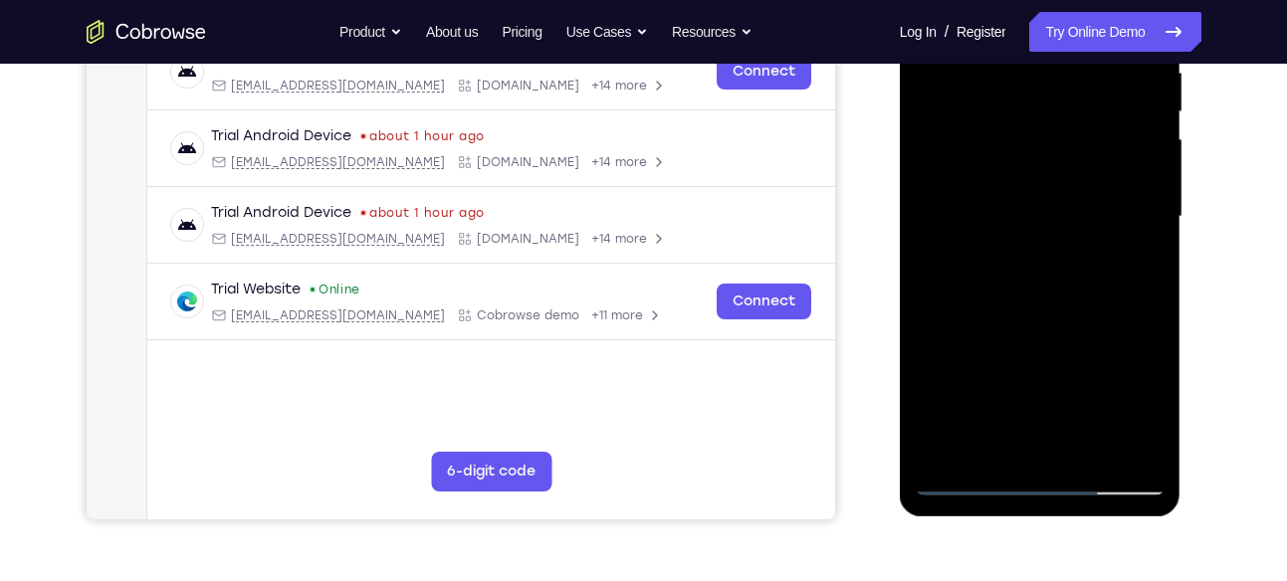
click at [1147, 305] on div at bounding box center [1040, 216] width 251 height 557
